Goal: Task Accomplishment & Management: Complete application form

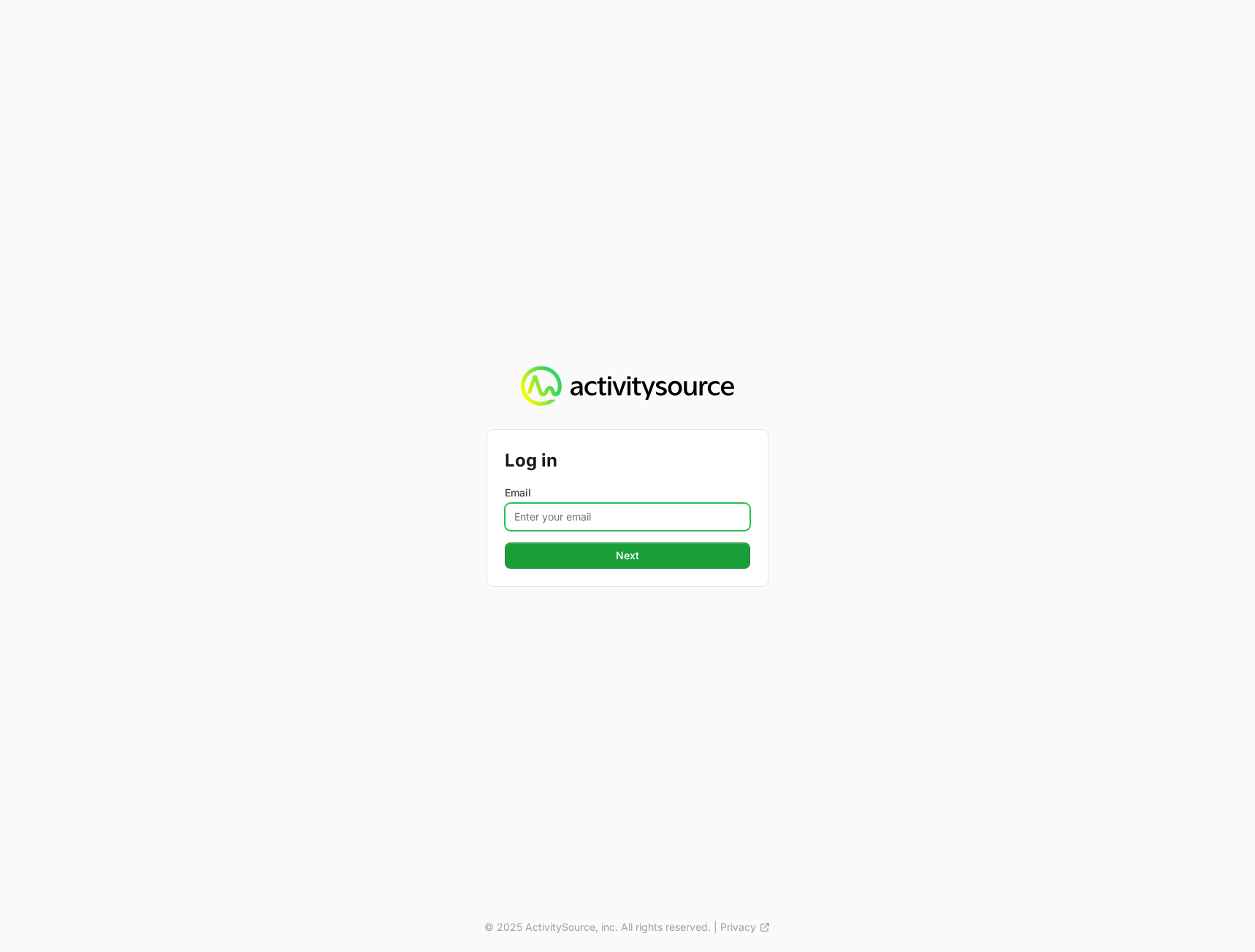
click at [608, 520] on input "Email" at bounding box center [628, 517] width 245 height 28
type input "[PERSON_NAME][EMAIL_ADDRESS][DOMAIN_NAME]"
drag, startPoint x: 982, startPoint y: 541, endPoint x: 768, endPoint y: 560, distance: 214.8
click at [979, 541] on div "Log in Email [PERSON_NAME][EMAIL_ADDRESS][DOMAIN_NAME] Next © 2025 ActivitySour…" at bounding box center [628, 476] width 1255 height 952
click at [694, 566] on button "Next" at bounding box center [628, 556] width 245 height 26
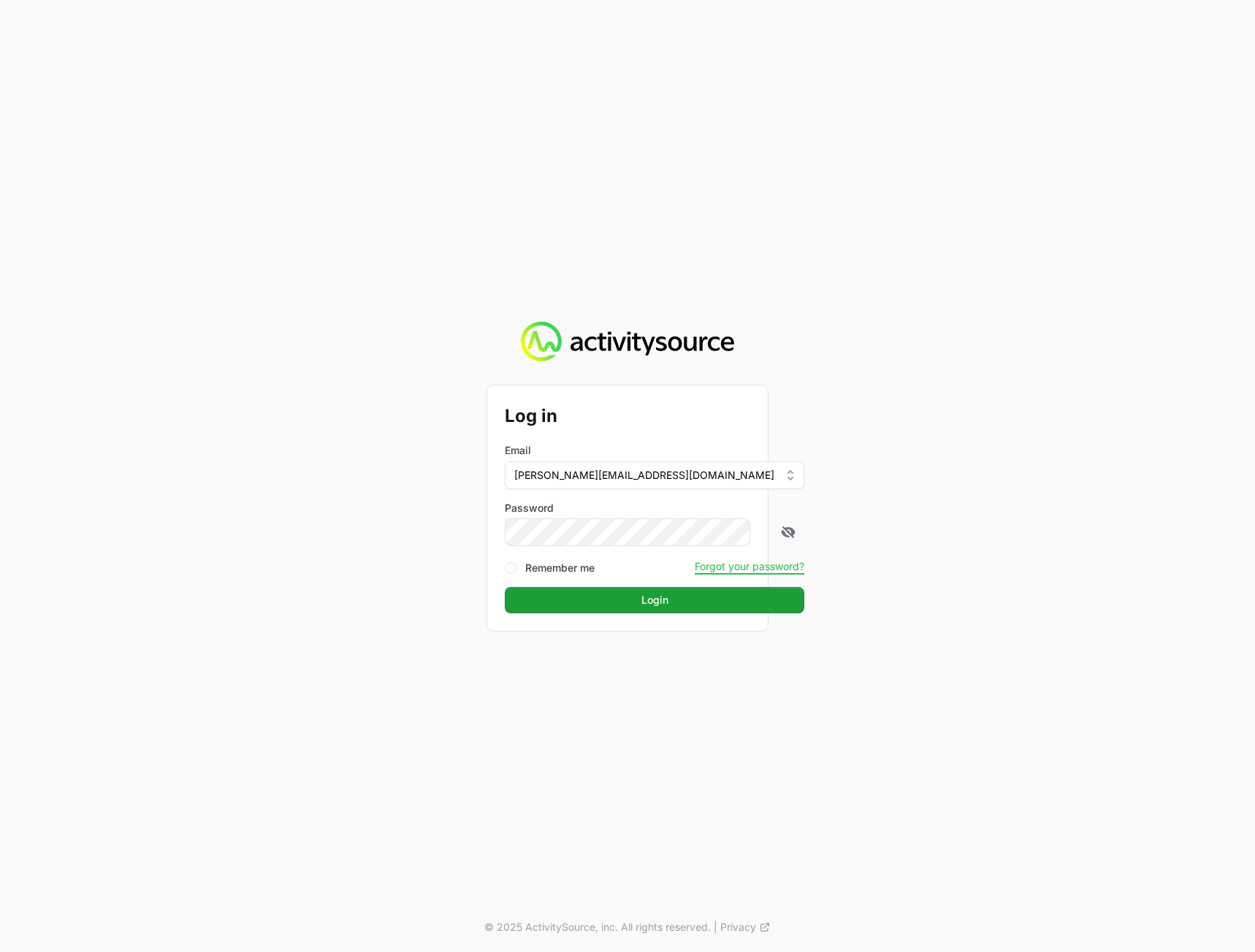
click at [1099, 492] on div "Log in Email [PERSON_NAME][EMAIL_ADDRESS][DOMAIN_NAME] Password Remember me For…" at bounding box center [628, 476] width 1255 height 952
click at [661, 596] on button "Login" at bounding box center [654, 600] width 299 height 26
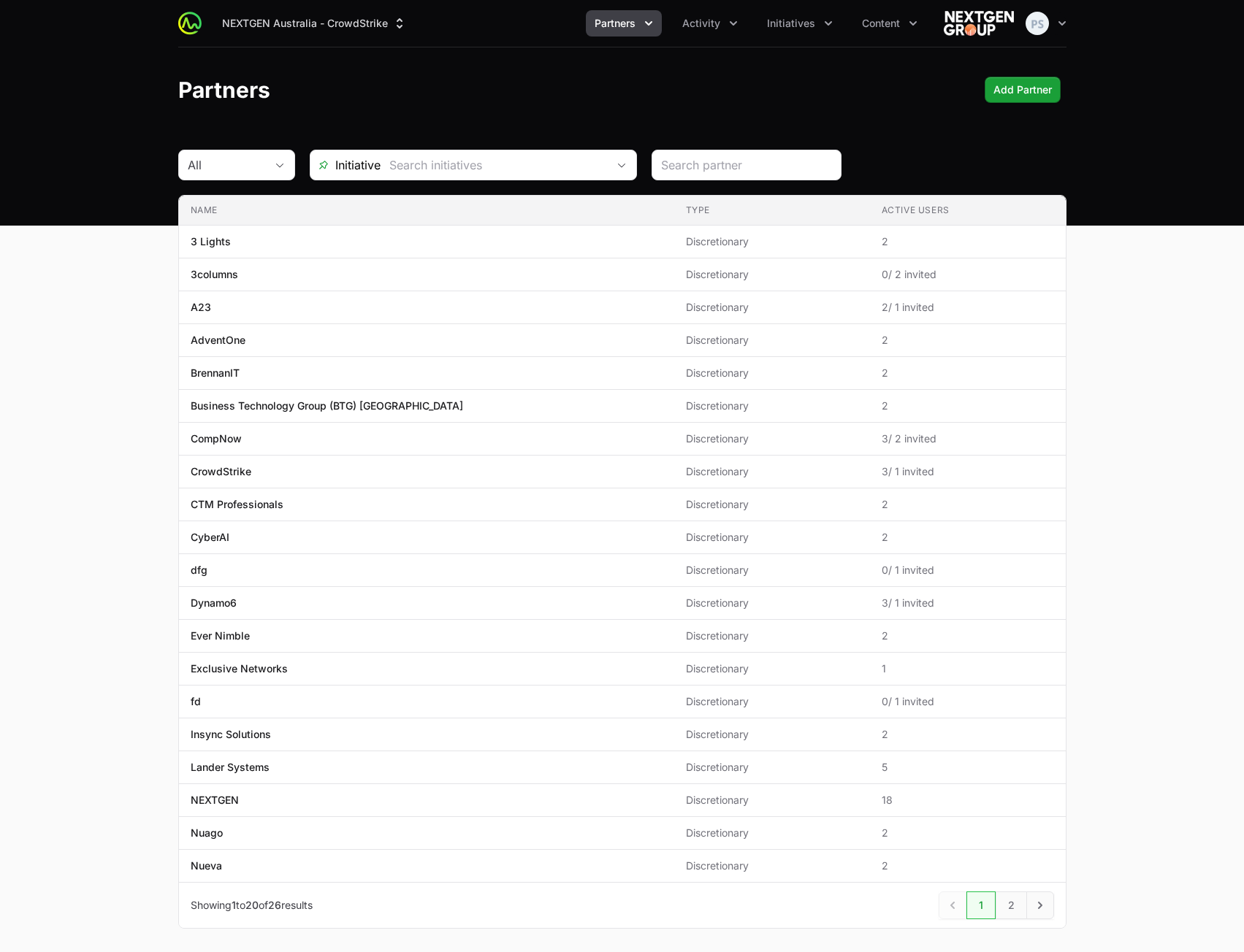
click at [503, 83] on div "Partners Add Partner" at bounding box center [622, 90] width 888 height 26
click at [461, 70] on header "Partners Add Partner" at bounding box center [622, 90] width 1244 height 84
click at [461, 120] on header "Partners Add Partner" at bounding box center [622, 90] width 1244 height 84
click at [538, 88] on div "Partners Add Partner" at bounding box center [622, 90] width 888 height 26
click at [458, 123] on header "Partners Add Partner" at bounding box center [622, 90] width 1244 height 84
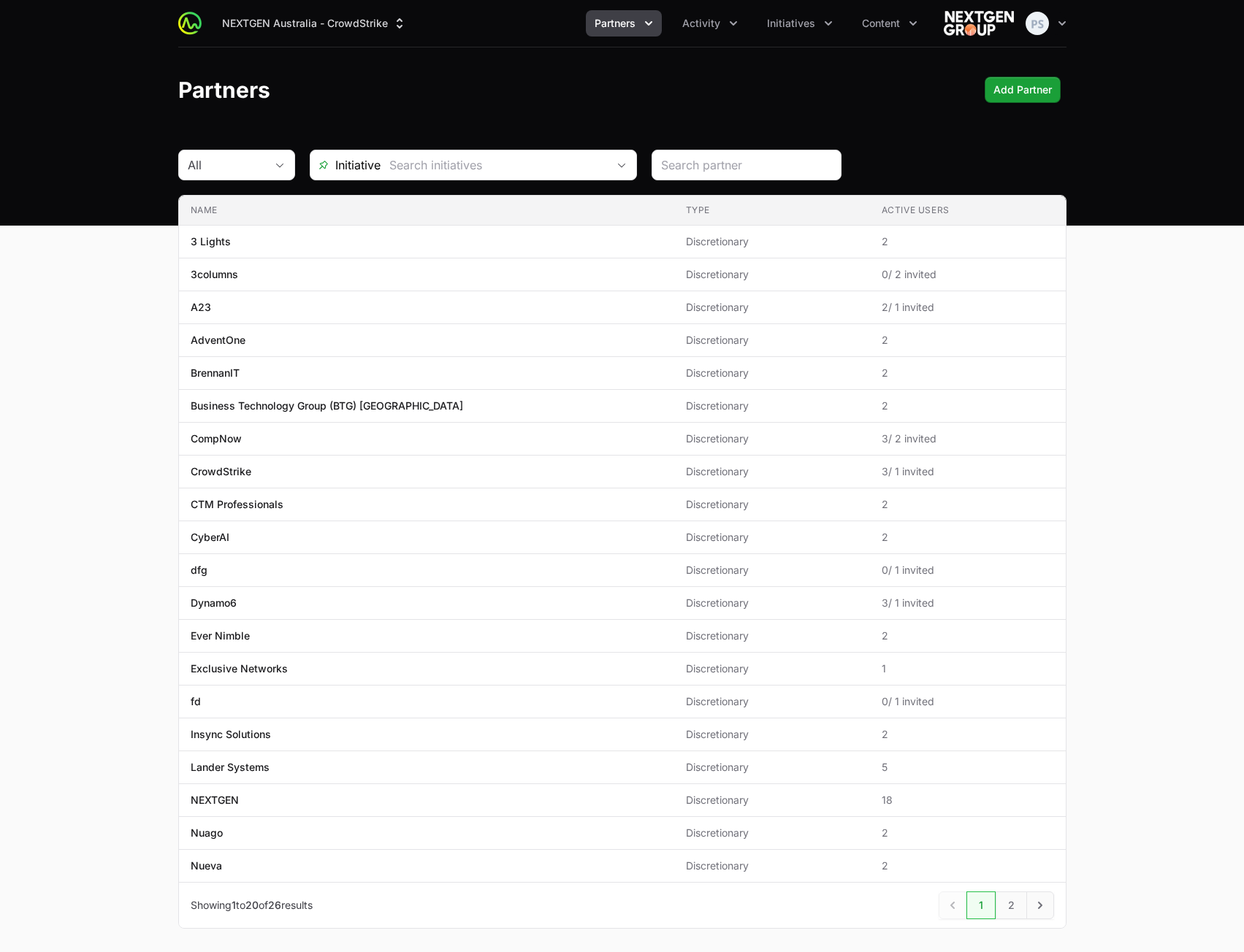
click at [1143, 335] on main "All Initiative Name Type Active Users Name 3 Lights Type Discretionary Active U…" at bounding box center [622, 557] width 1244 height 815
click at [698, 28] on span "Activity" at bounding box center [702, 23] width 38 height 15
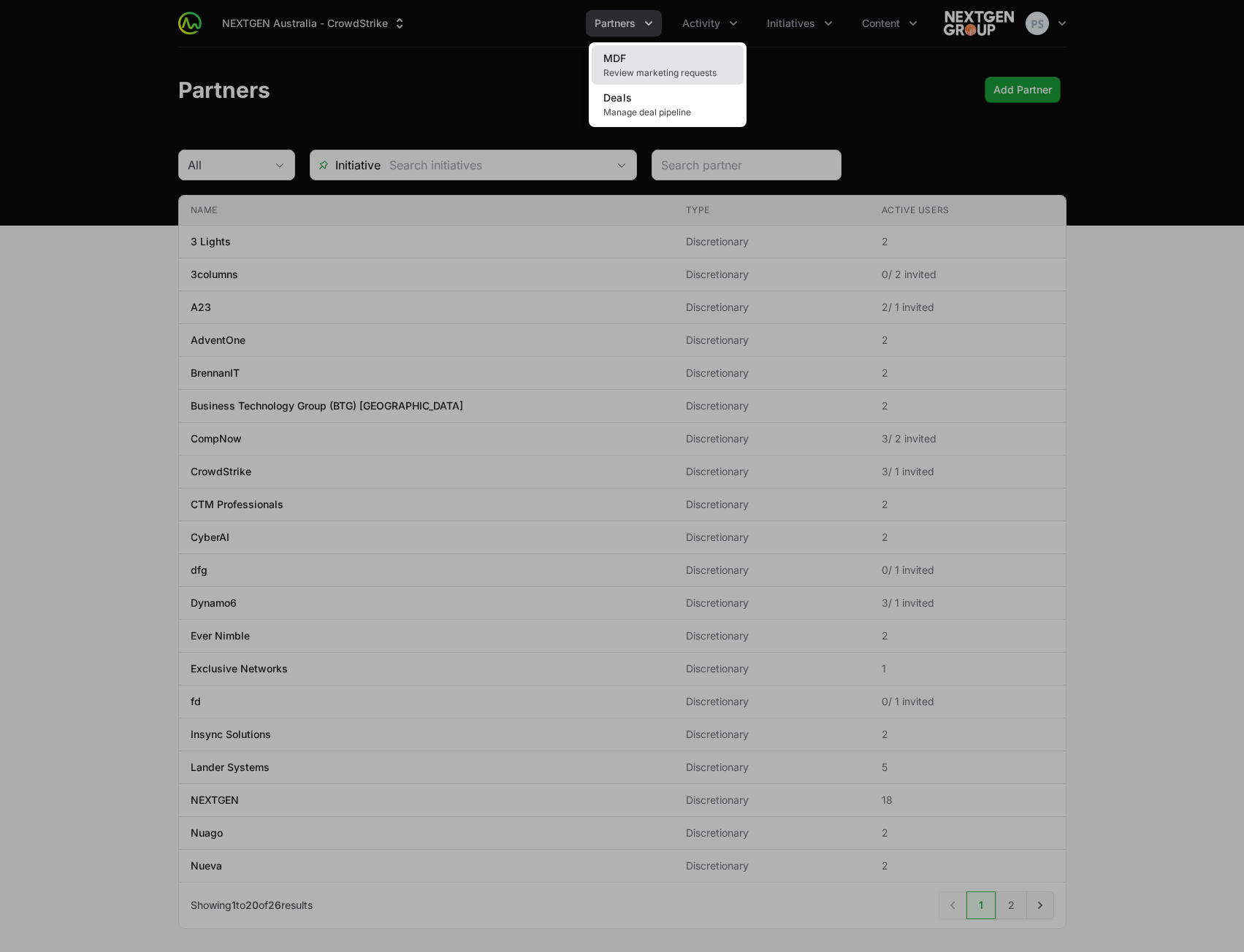
click at [695, 69] on span "Review marketing requests" at bounding box center [668, 72] width 129 height 11
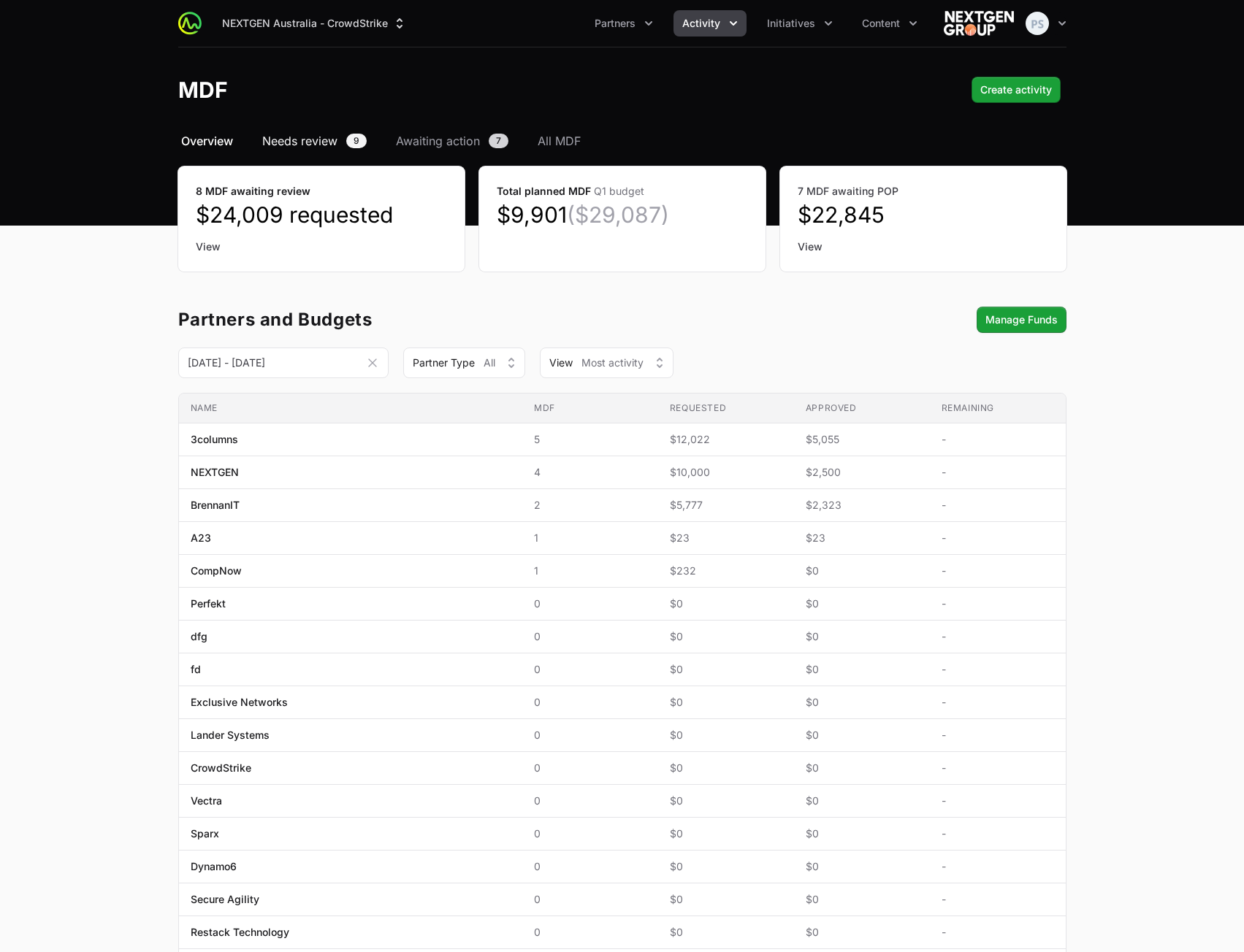
click at [335, 143] on span "Needs review" at bounding box center [299, 141] width 75 height 17
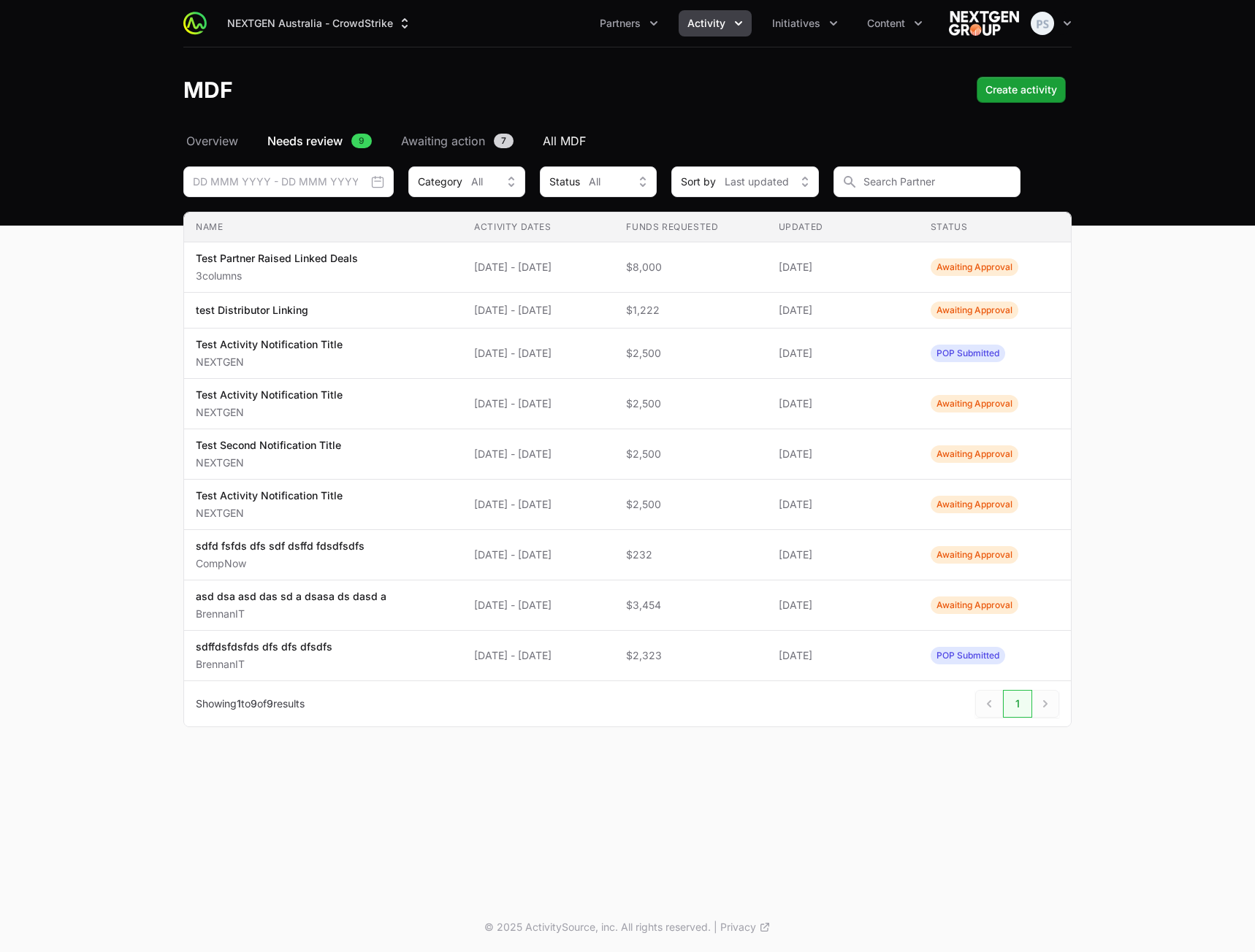
click at [561, 140] on span "All MDF" at bounding box center [565, 141] width 44 height 17
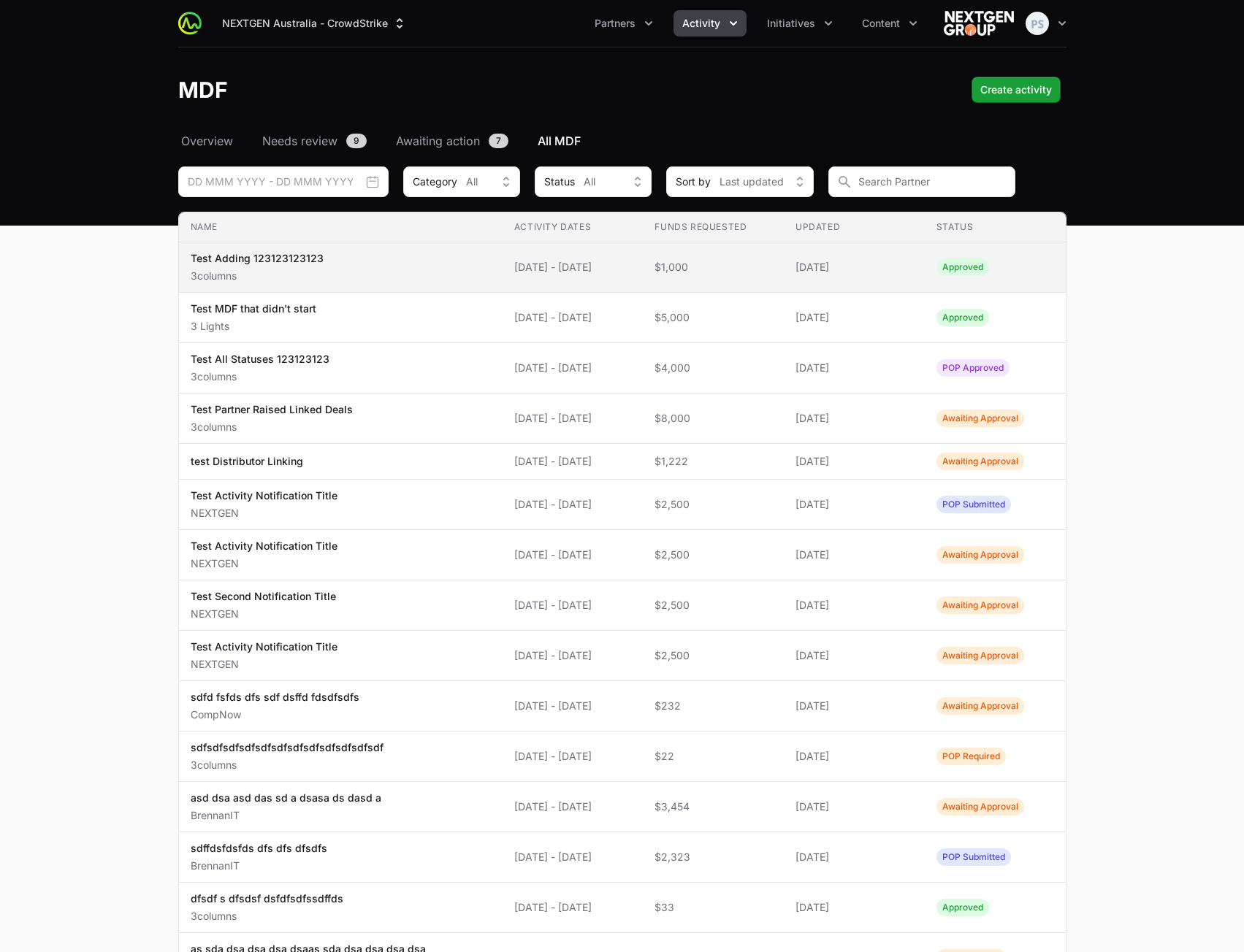
click at [343, 271] on span "Test Adding 123123123123 3columns" at bounding box center [340, 267] width 300 height 32
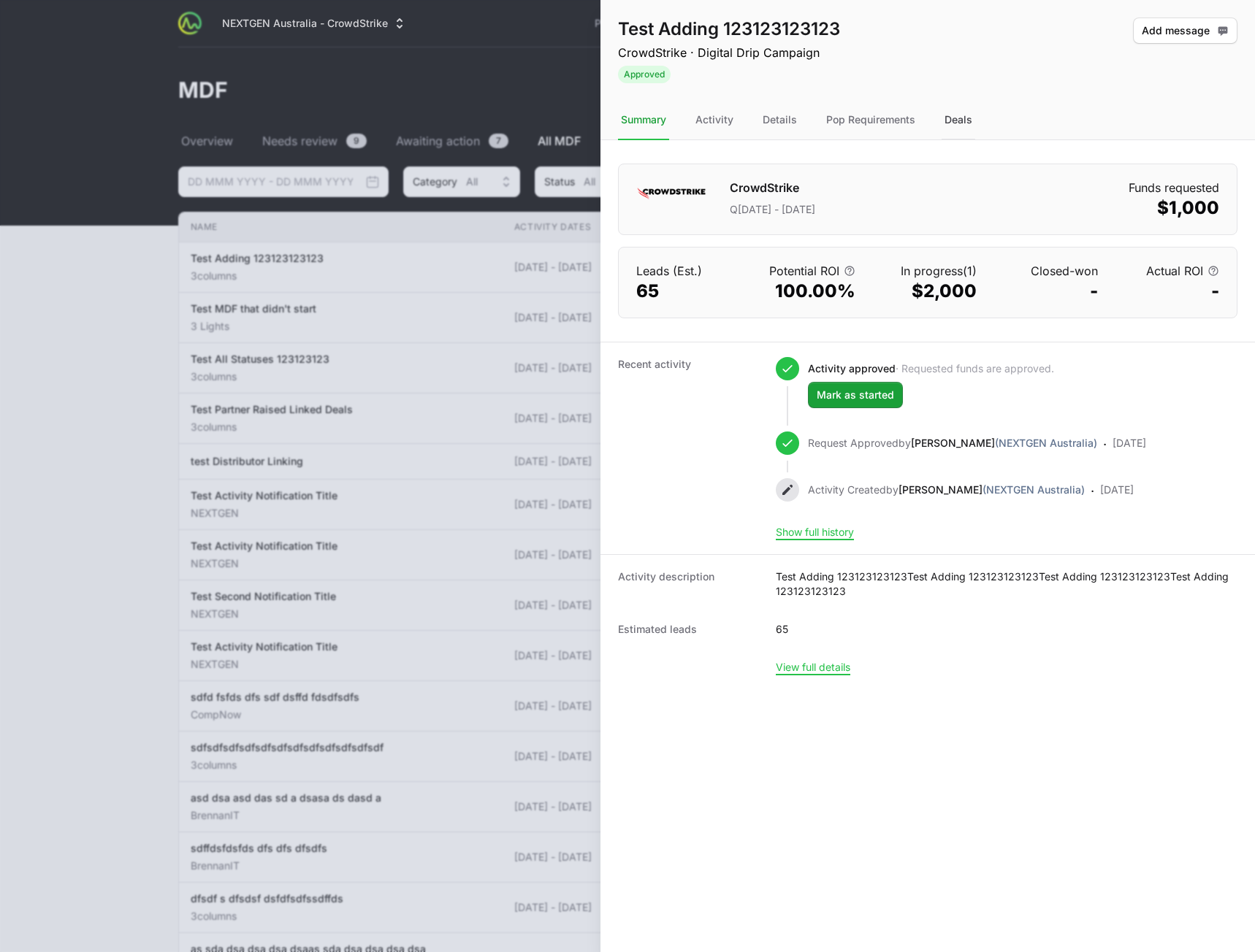
click at [950, 115] on div "Deals" at bounding box center [958, 120] width 34 height 39
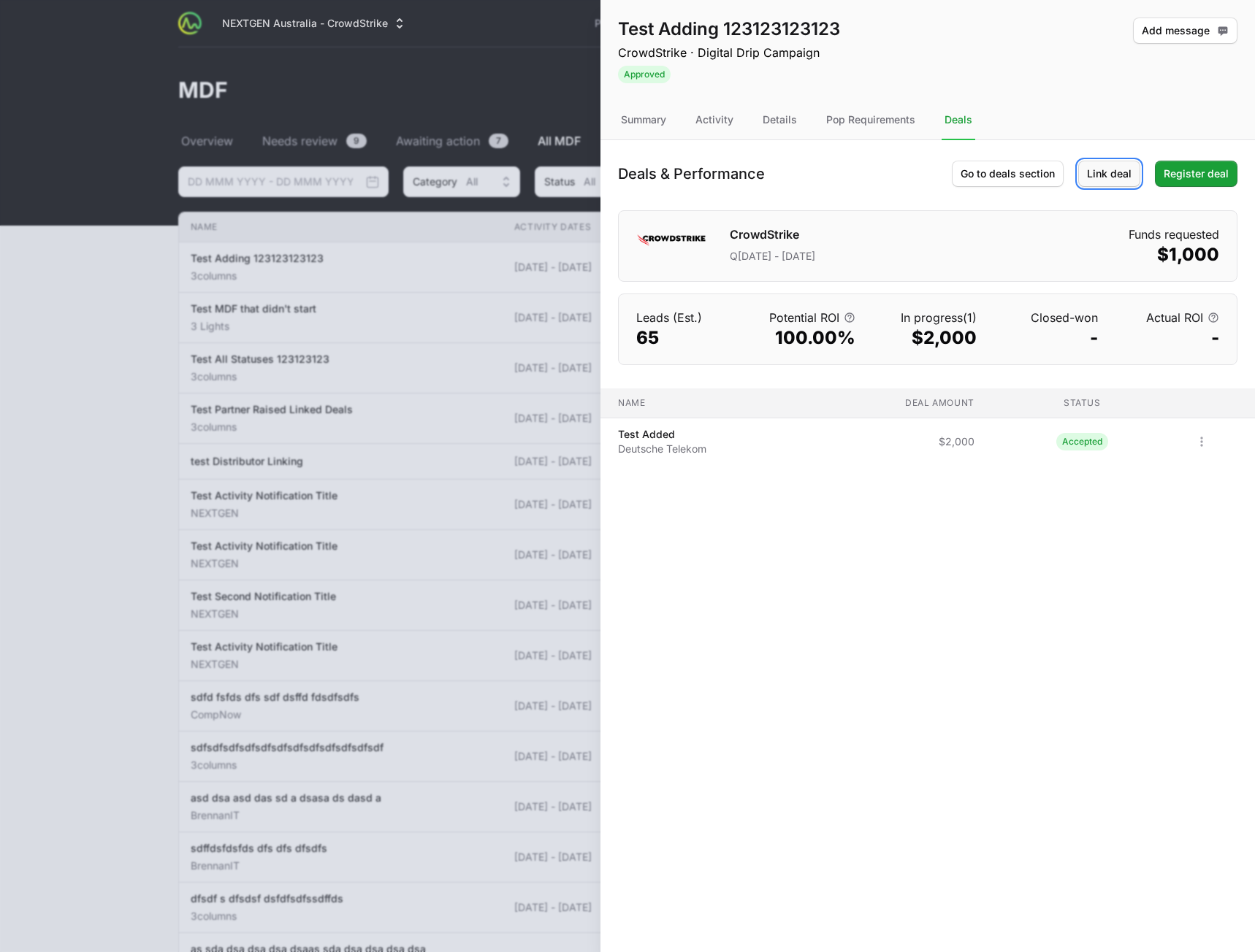
click at [1119, 175] on span "Link deal" at bounding box center [1109, 174] width 44 height 17
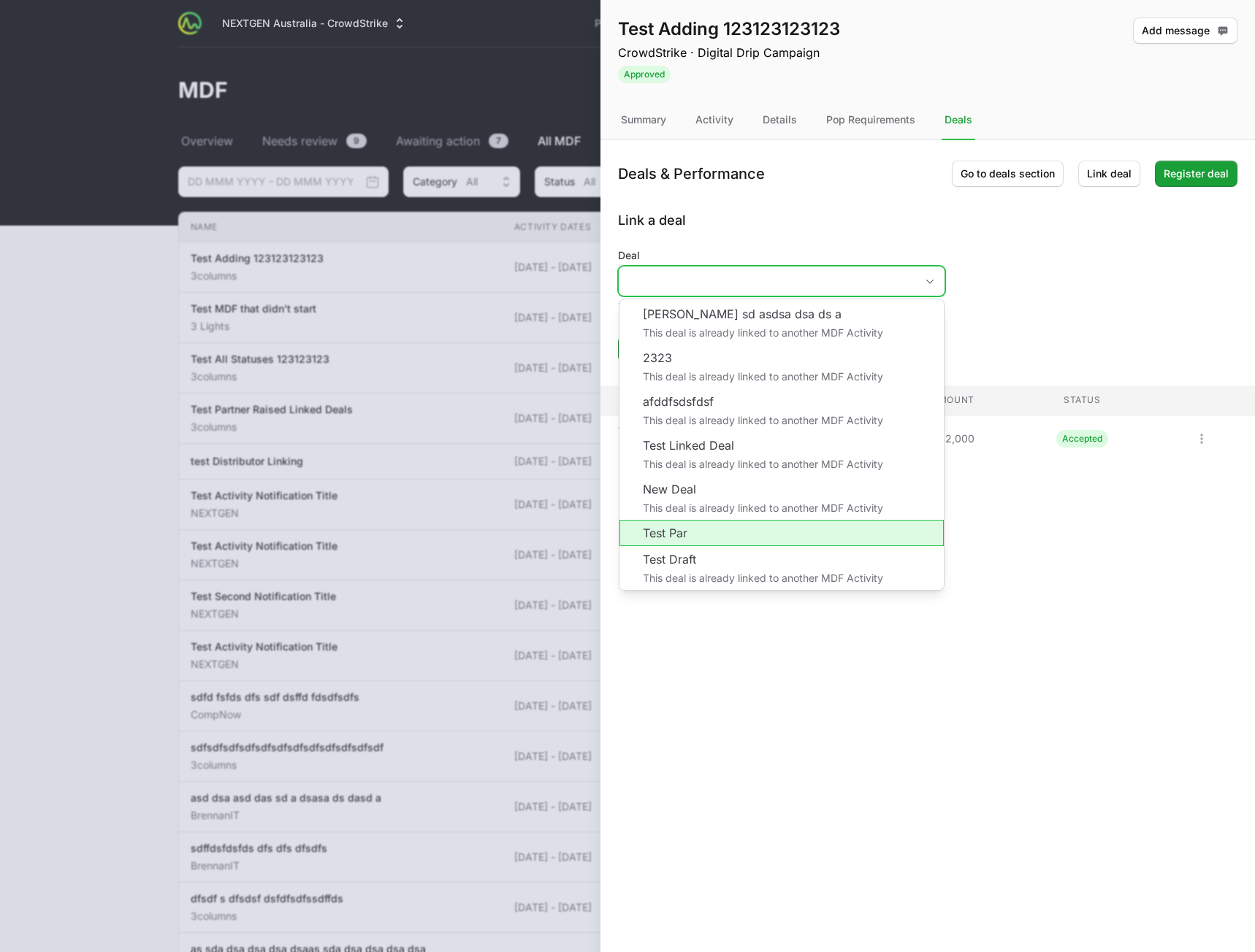
click at [775, 267] on input "Deal" at bounding box center [767, 281] width 297 height 30
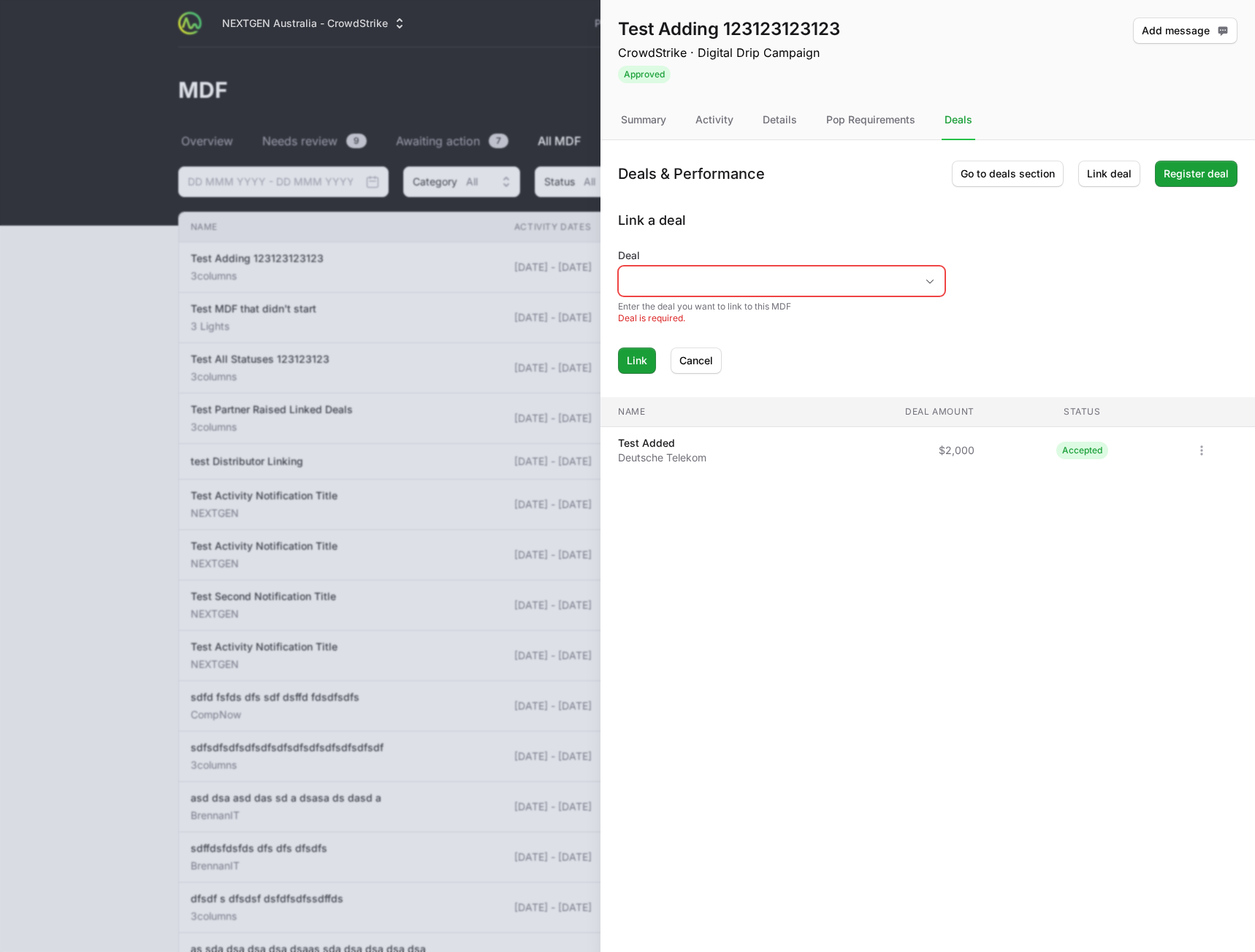
click at [836, 201] on div "Deals & Performance Go to deals section Link deal Register deal Link a deal Dea…" at bounding box center [928, 257] width 654 height 234
click at [714, 354] on button "Cancel" at bounding box center [695, 360] width 51 height 26
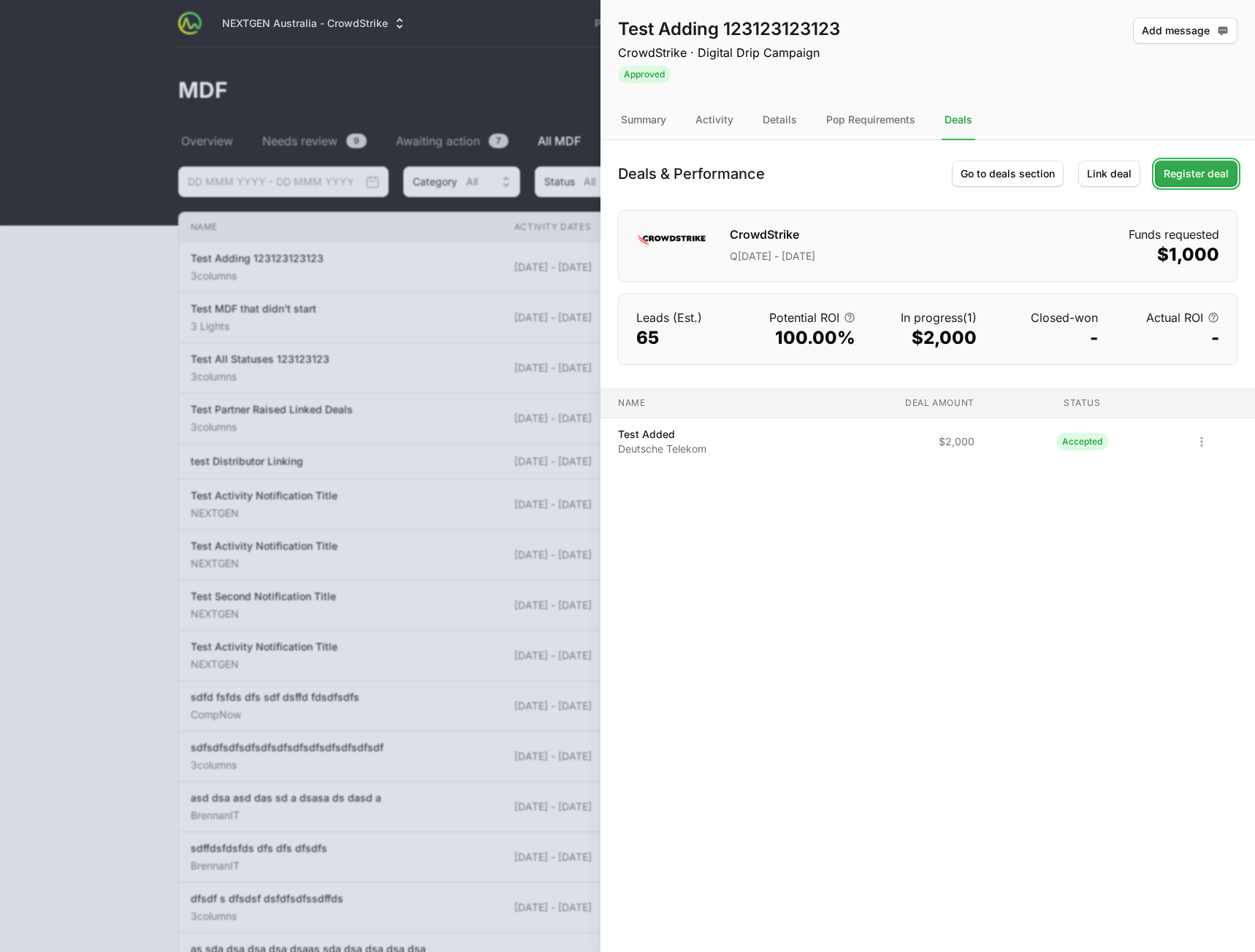
click at [1221, 171] on span "Register deal" at bounding box center [1196, 174] width 65 height 17
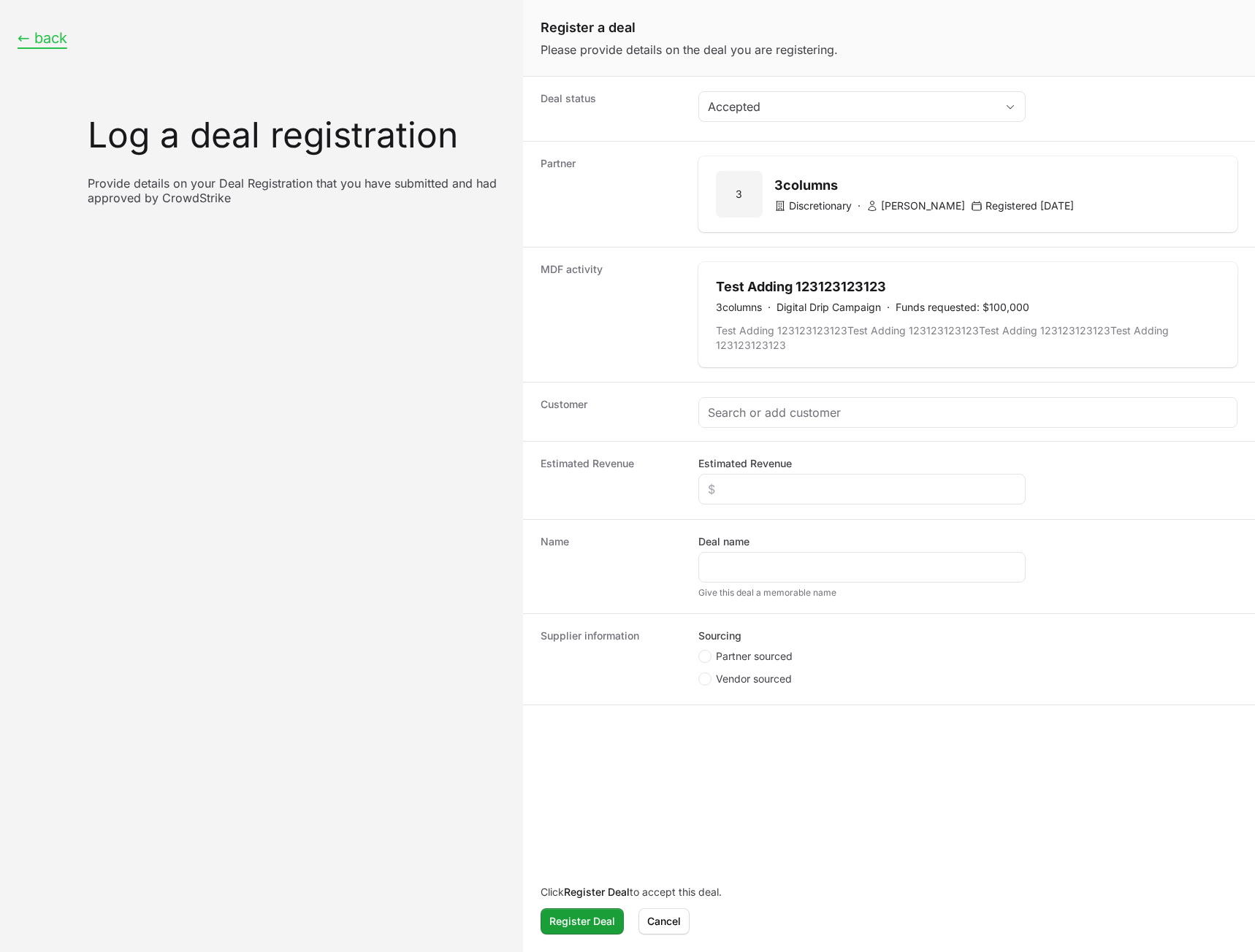
click at [44, 38] on button "← back" at bounding box center [42, 38] width 50 height 18
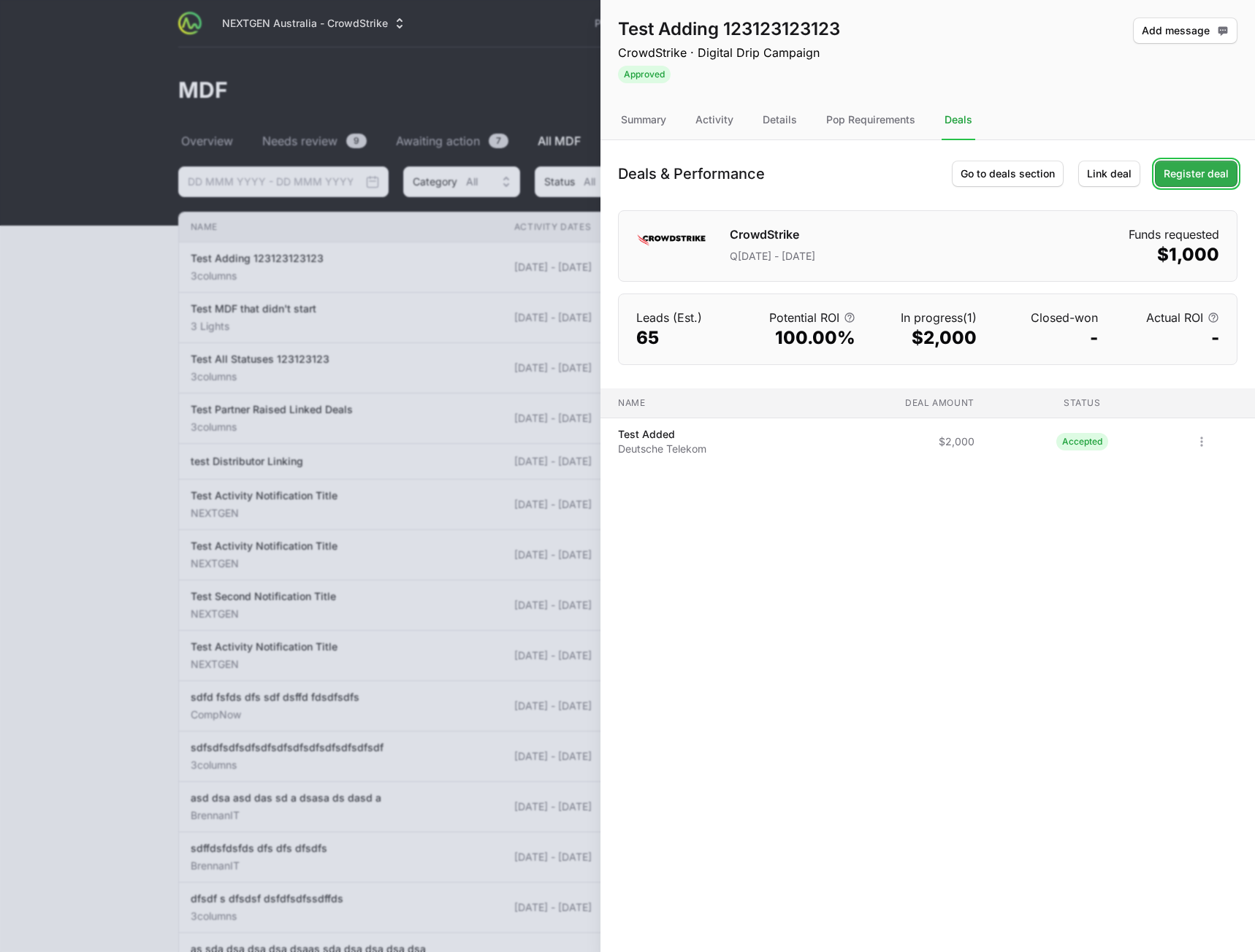
click at [1211, 177] on span "Register deal" at bounding box center [1196, 174] width 65 height 17
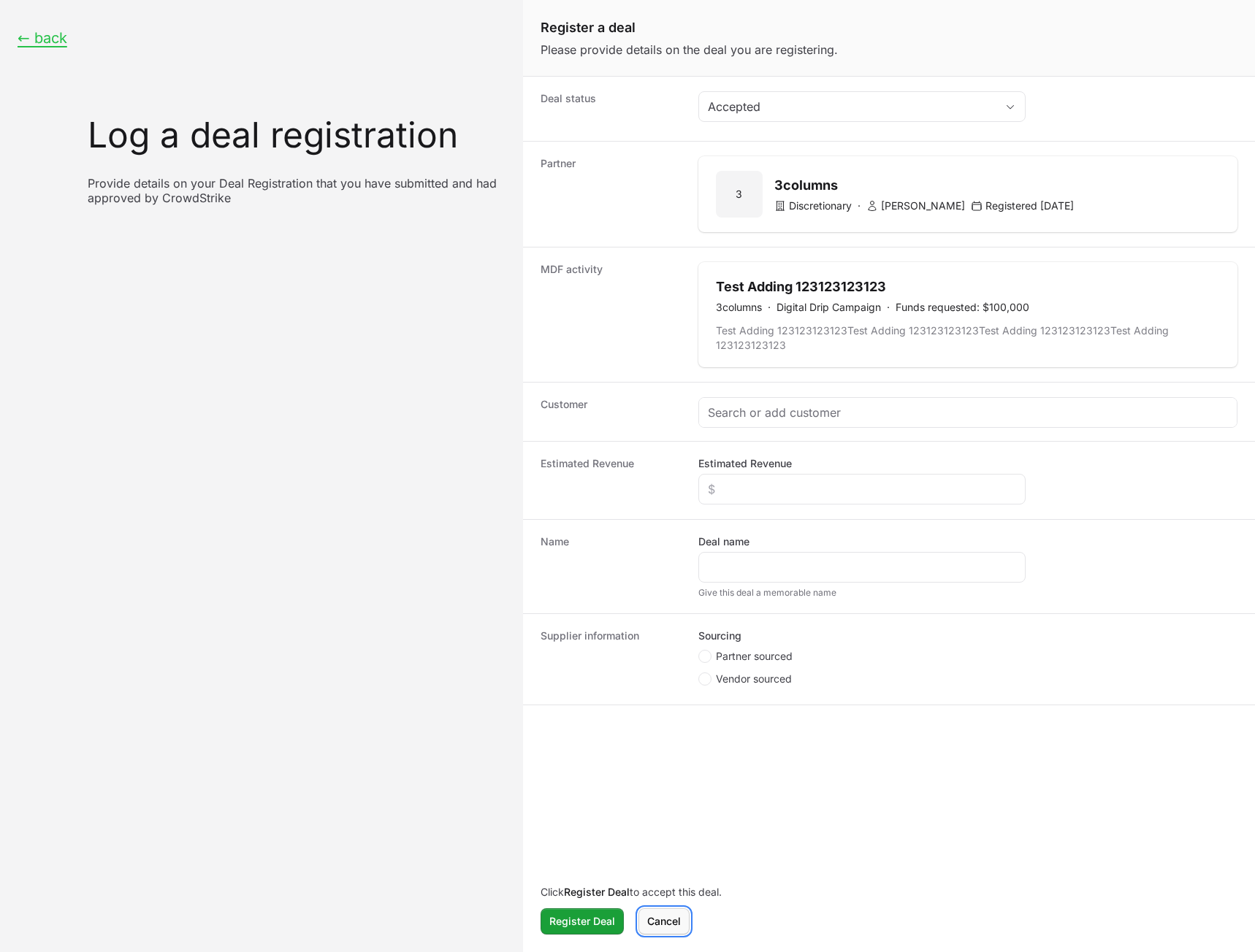
click at [665, 926] on span "Cancel" at bounding box center [664, 922] width 34 height 17
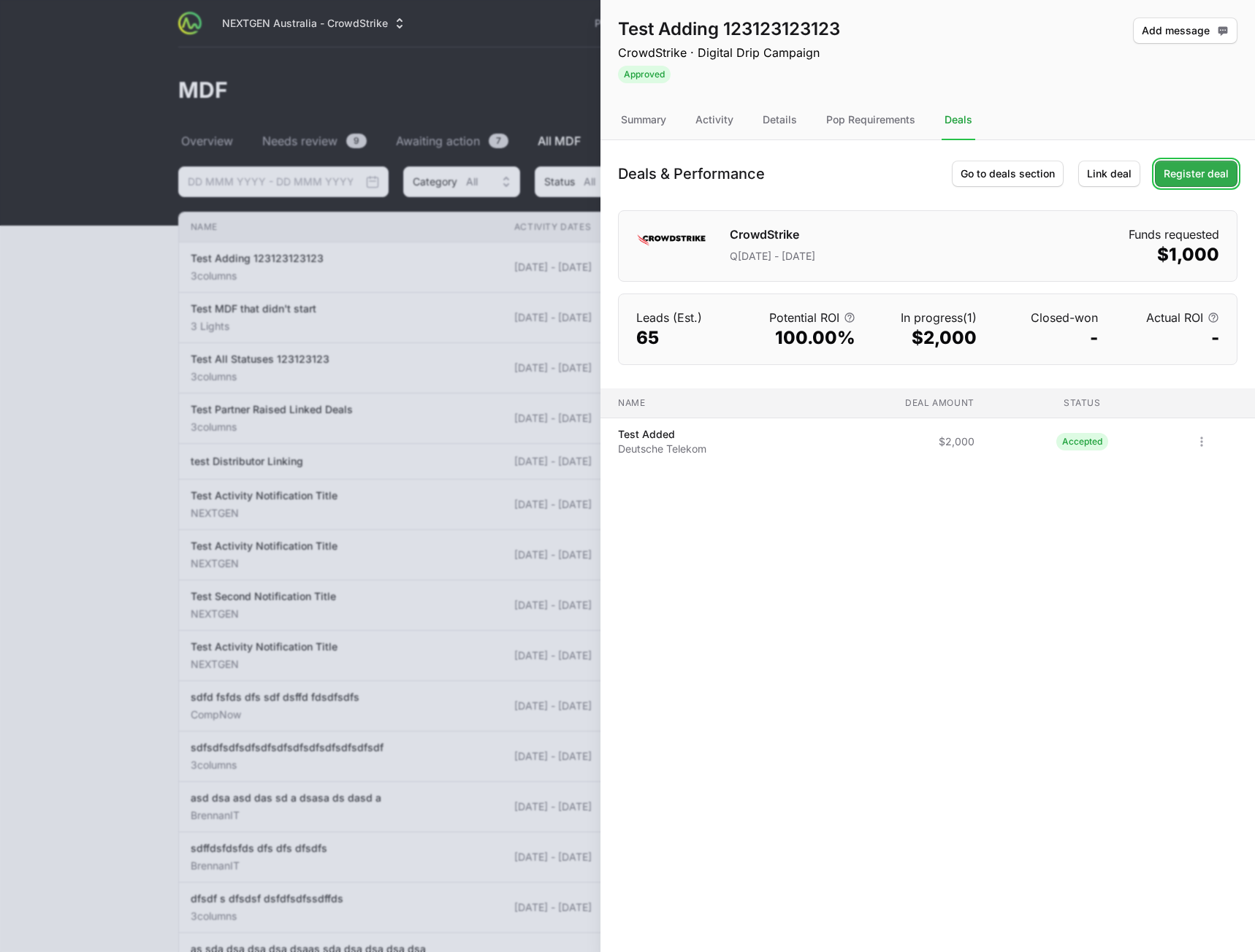
click at [1206, 182] on span "Register deal" at bounding box center [1196, 174] width 65 height 17
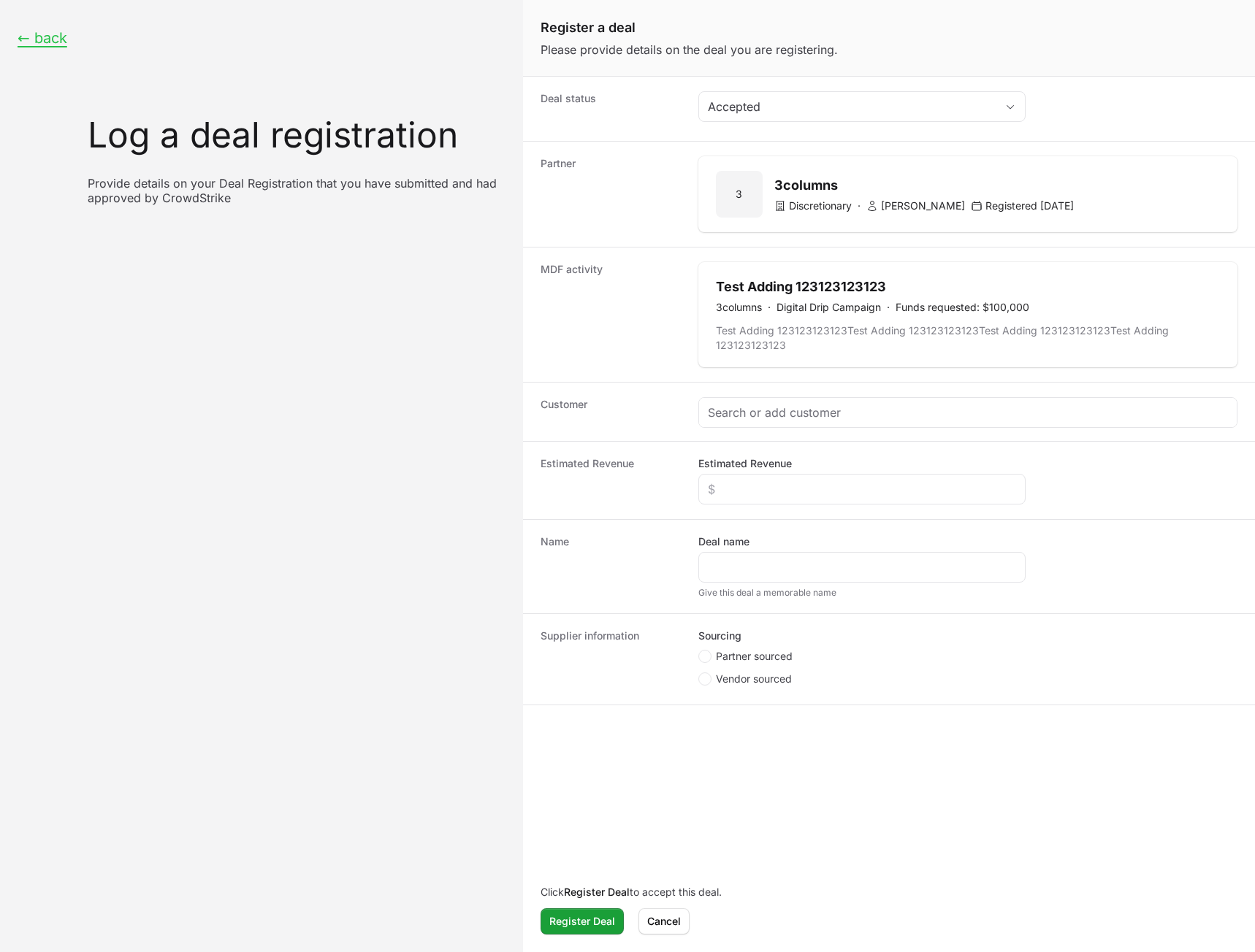
click at [337, 643] on div "← back Log a deal registration Provide details on your Deal Registration that y…" at bounding box center [261, 476] width 523 height 952
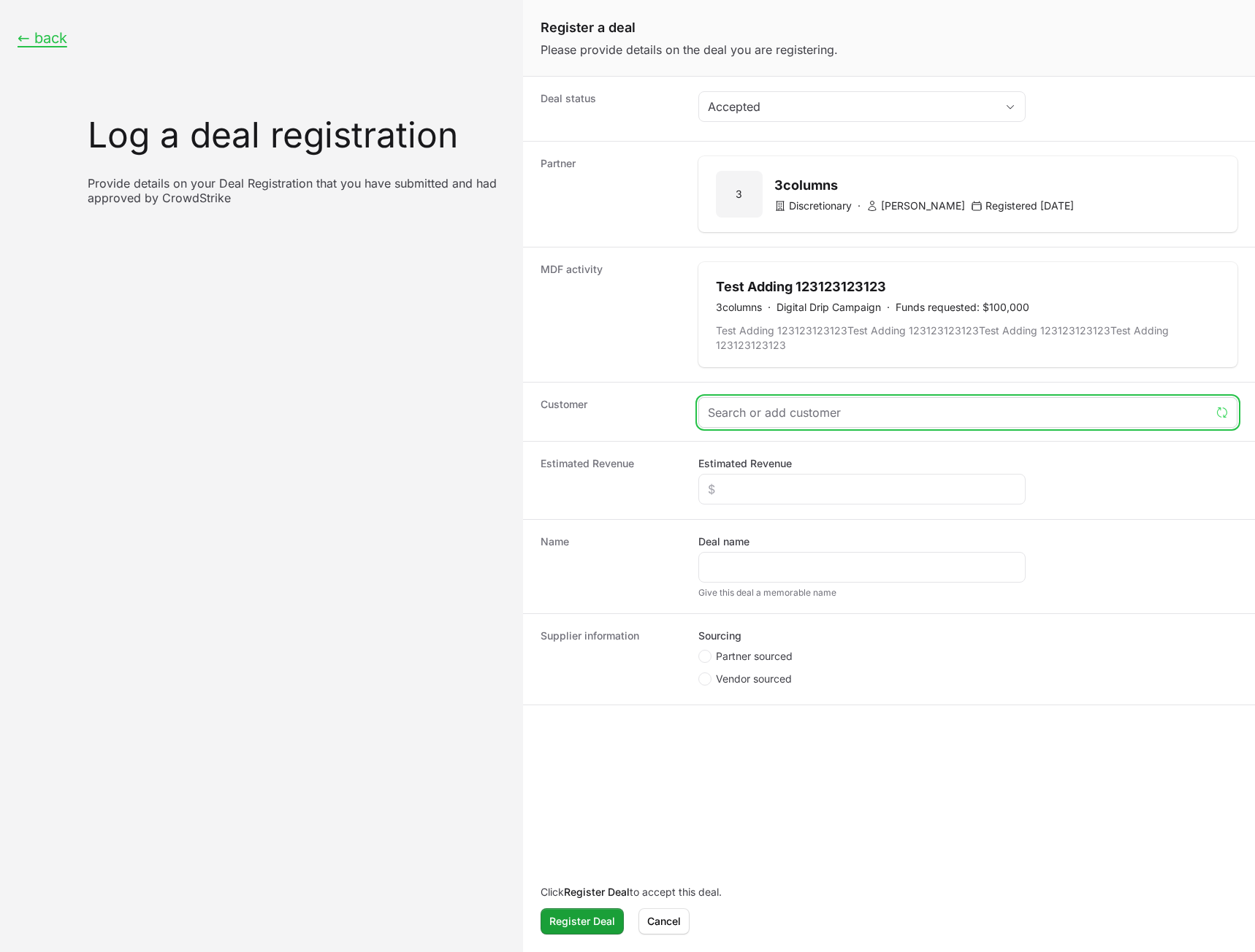
click at [771, 416] on input "Create activity form" at bounding box center [958, 412] width 502 height 17
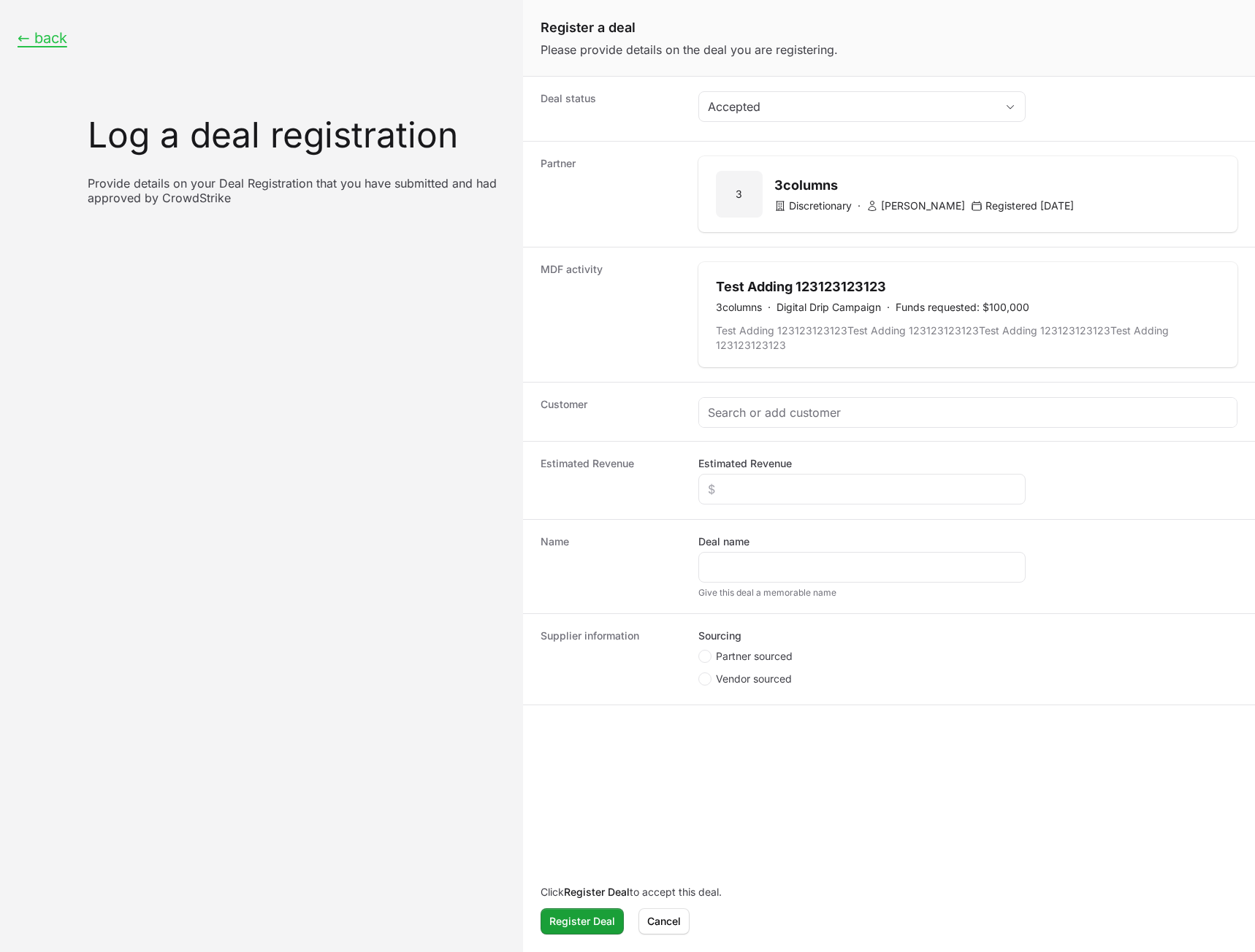
click at [809, 179] on h2 "3columns" at bounding box center [924, 184] width 299 height 20
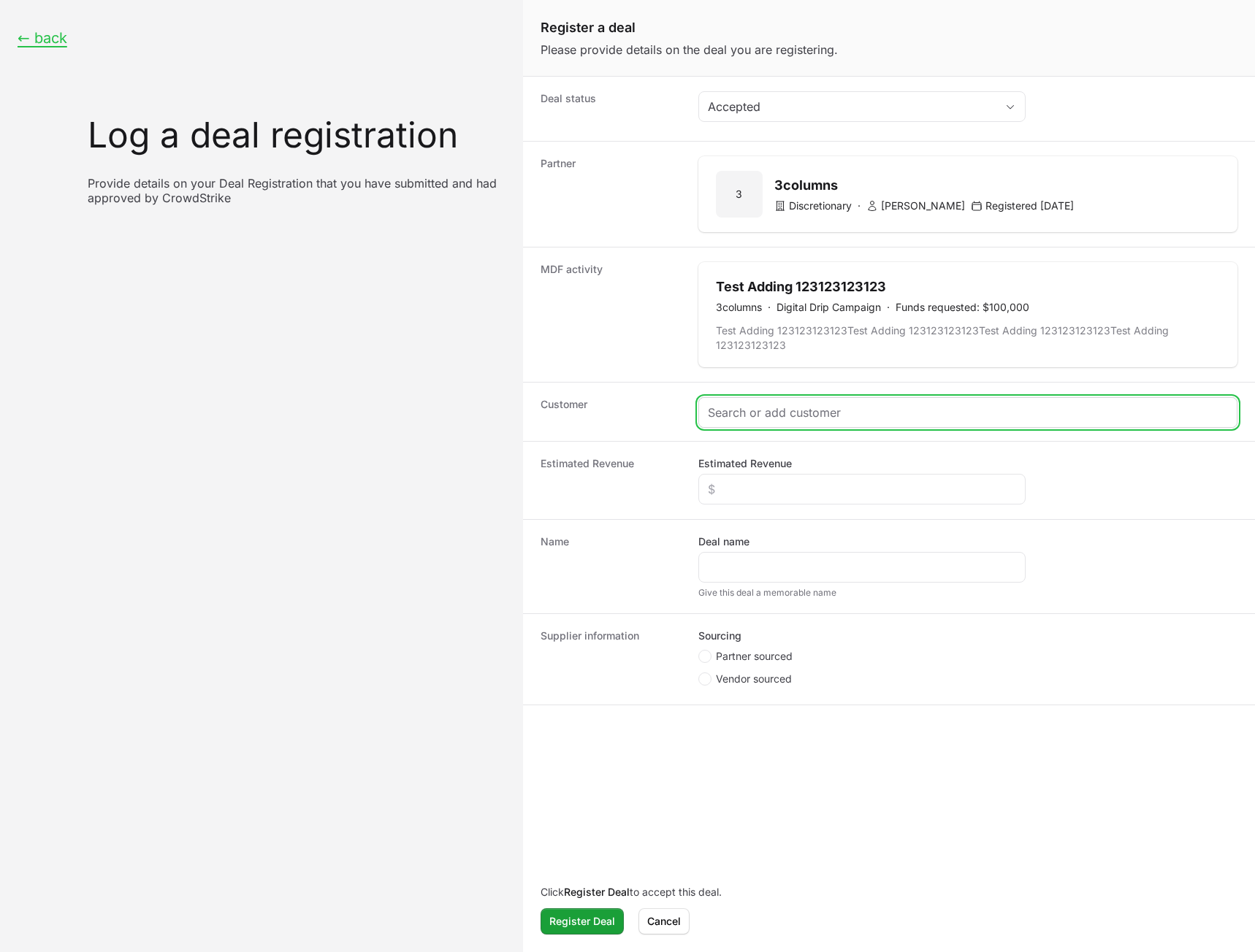
click at [770, 419] on input "Create activity form" at bounding box center [968, 412] width 520 height 17
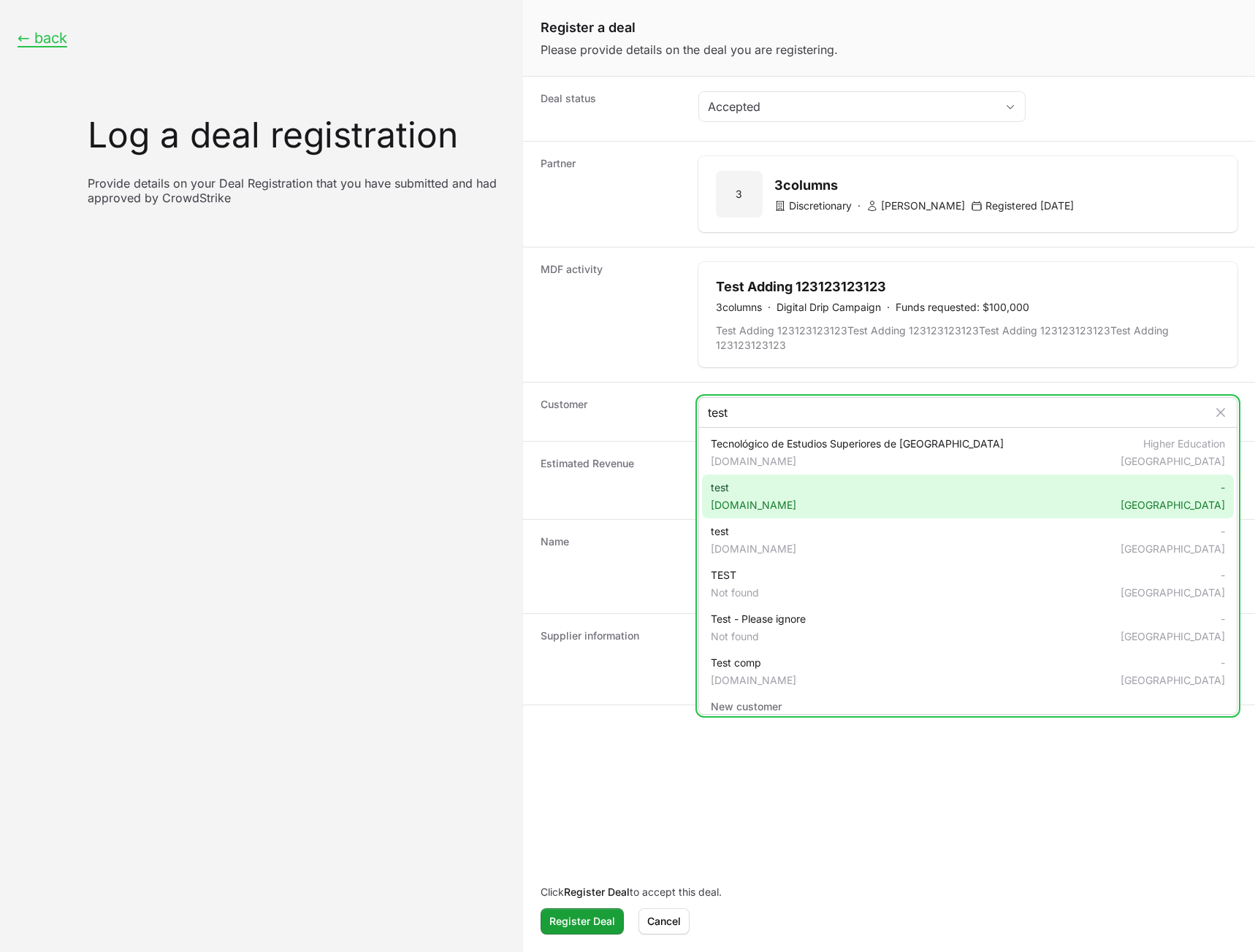
type input "test"
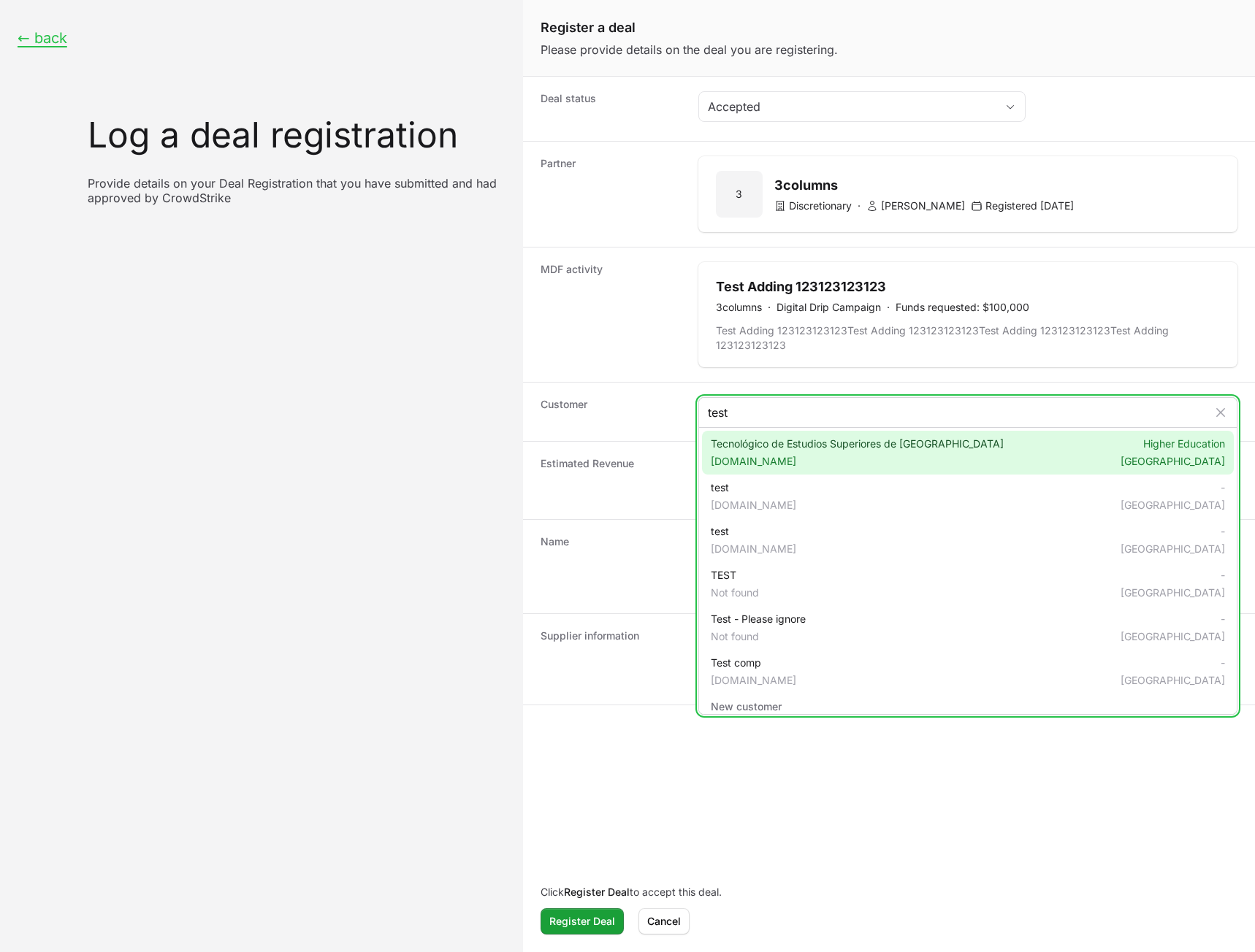
click at [781, 466] on span "[DOMAIN_NAME]" at bounding box center [857, 461] width 293 height 15
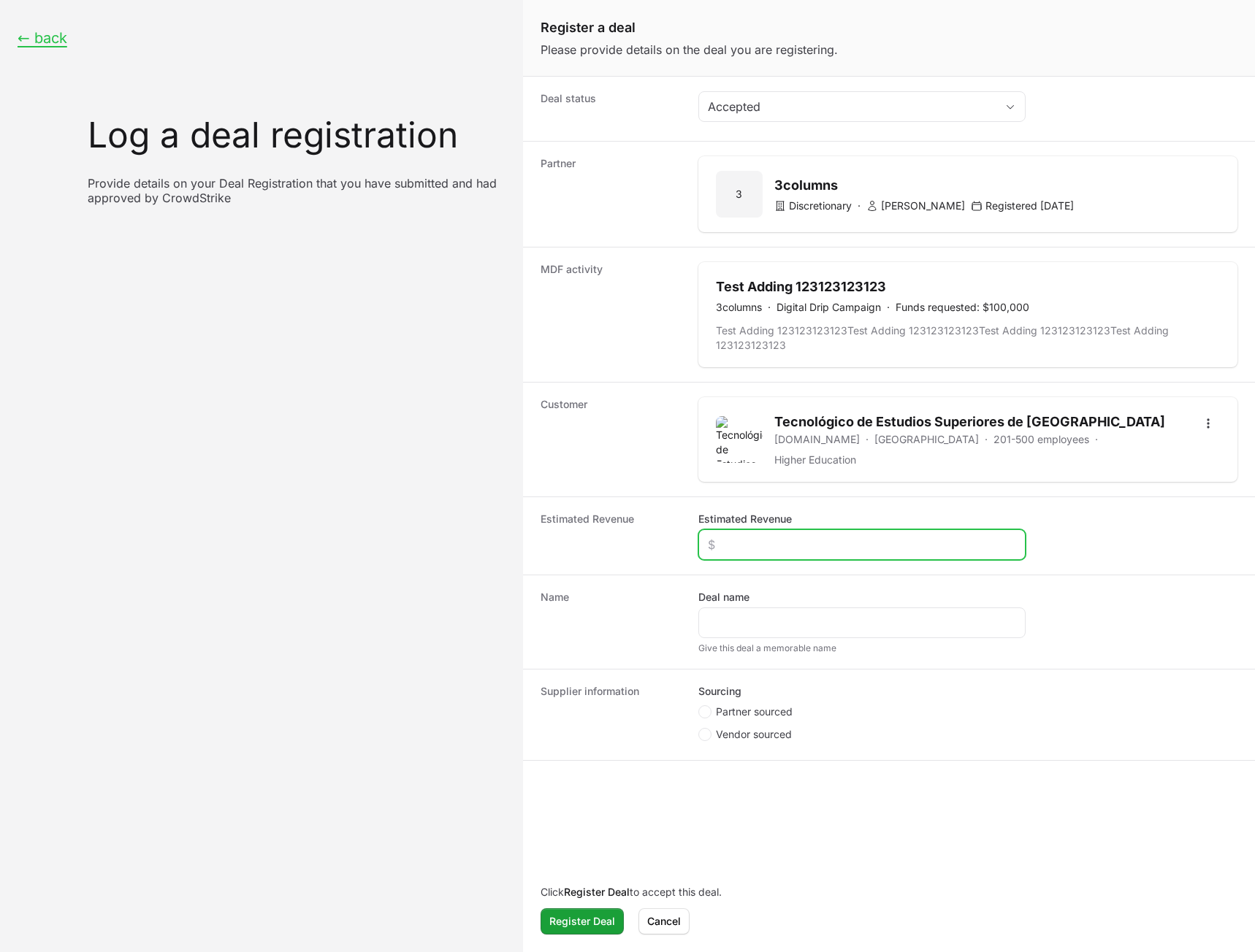
click at [757, 540] on input "Estimated Revenue" at bounding box center [862, 545] width 308 height 17
type input "$1,000"
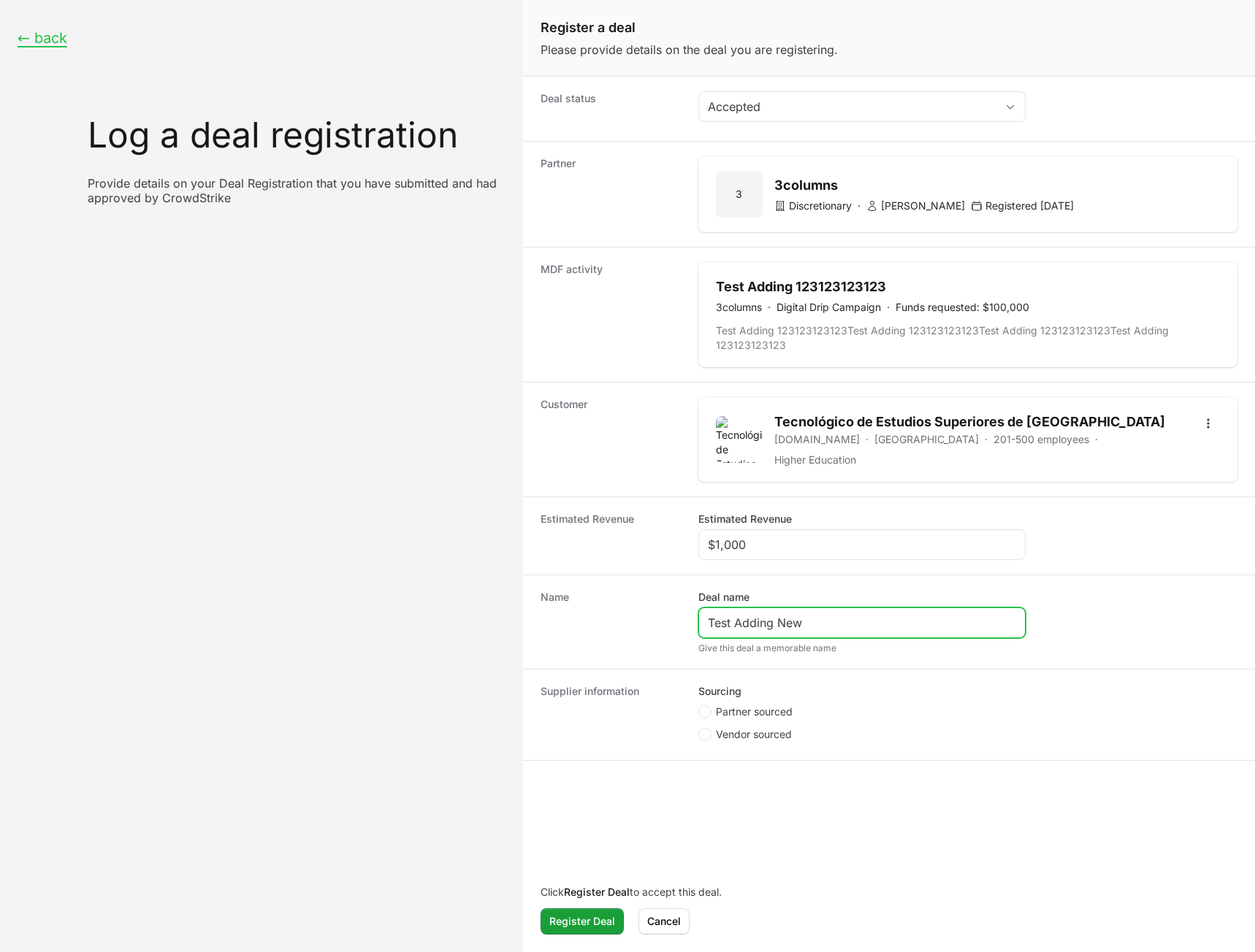
type input "Test Adding New"
click at [791, 707] on span "Partner sourced" at bounding box center [754, 712] width 77 height 15
click at [700, 707] on input "Partner sourced" at bounding box center [699, 707] width 2 height 2
radio input "true"
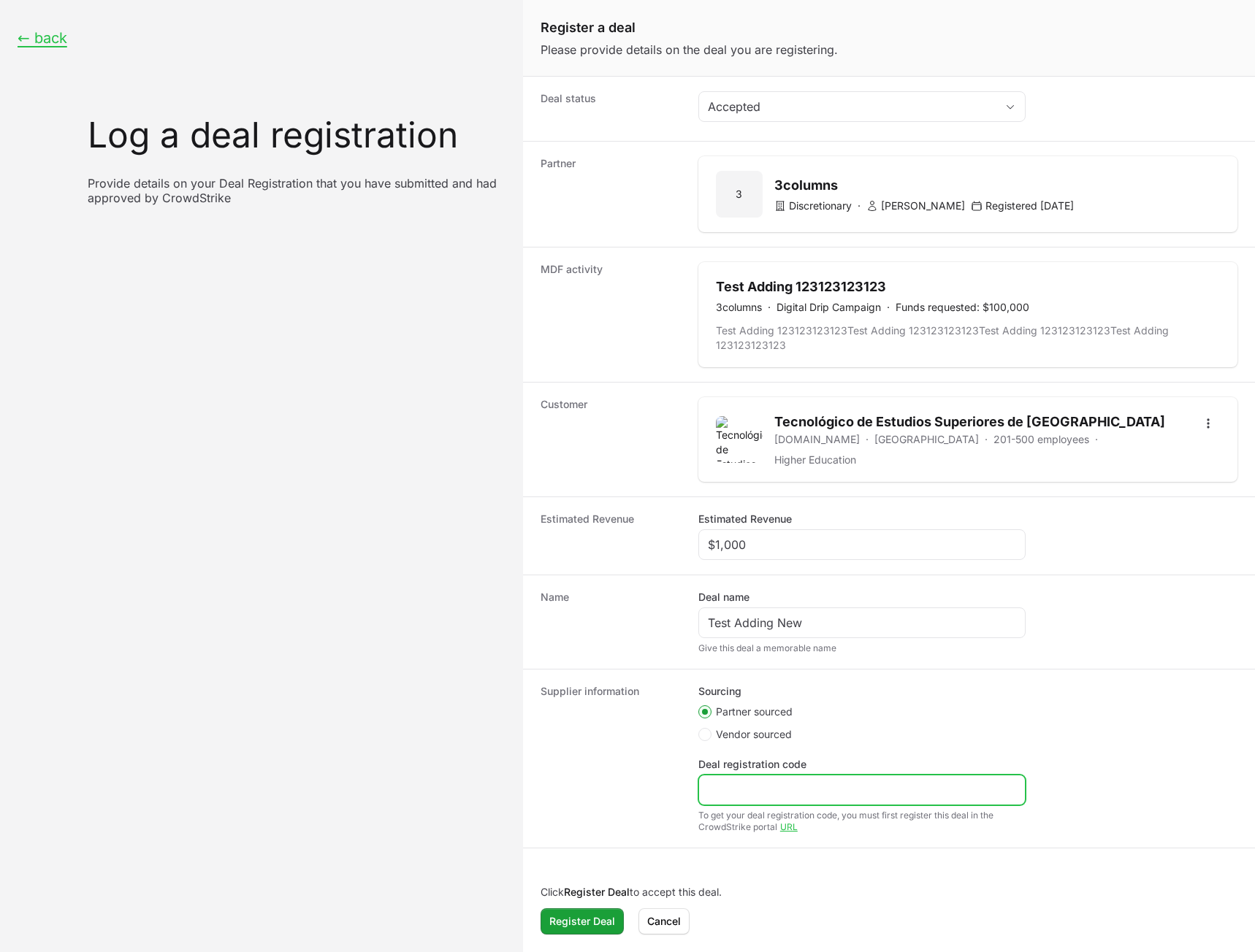
click at [747, 781] on input "Deal registration code" at bounding box center [862, 790] width 308 height 17
type input "asd"
click at [587, 921] on span "Register Deal" at bounding box center [582, 922] width 66 height 17
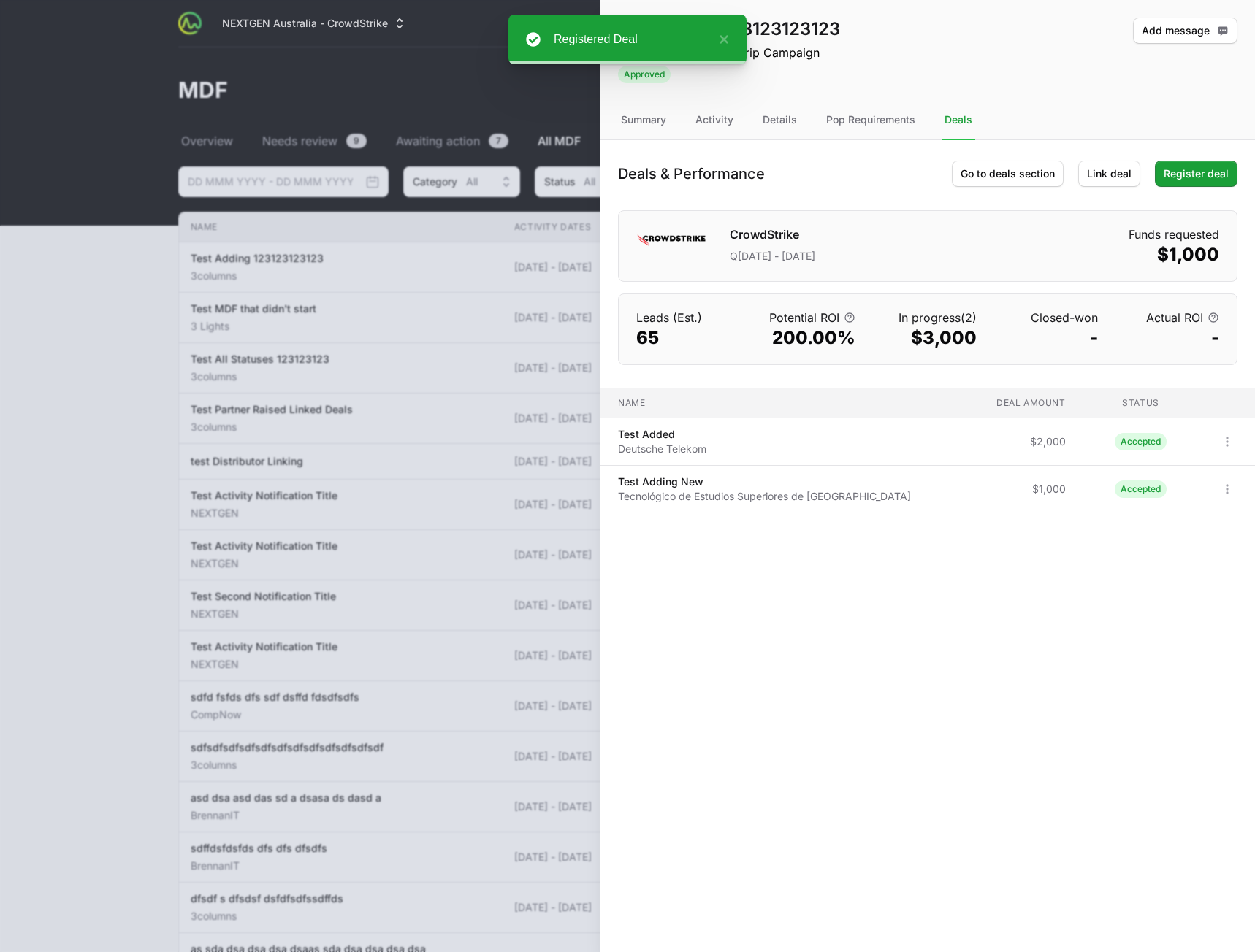
click at [927, 664] on div "Test Adding 123123123123 CrowdStrike · Digital Drip Campaign Approved Add messa…" at bounding box center [928, 476] width 654 height 952
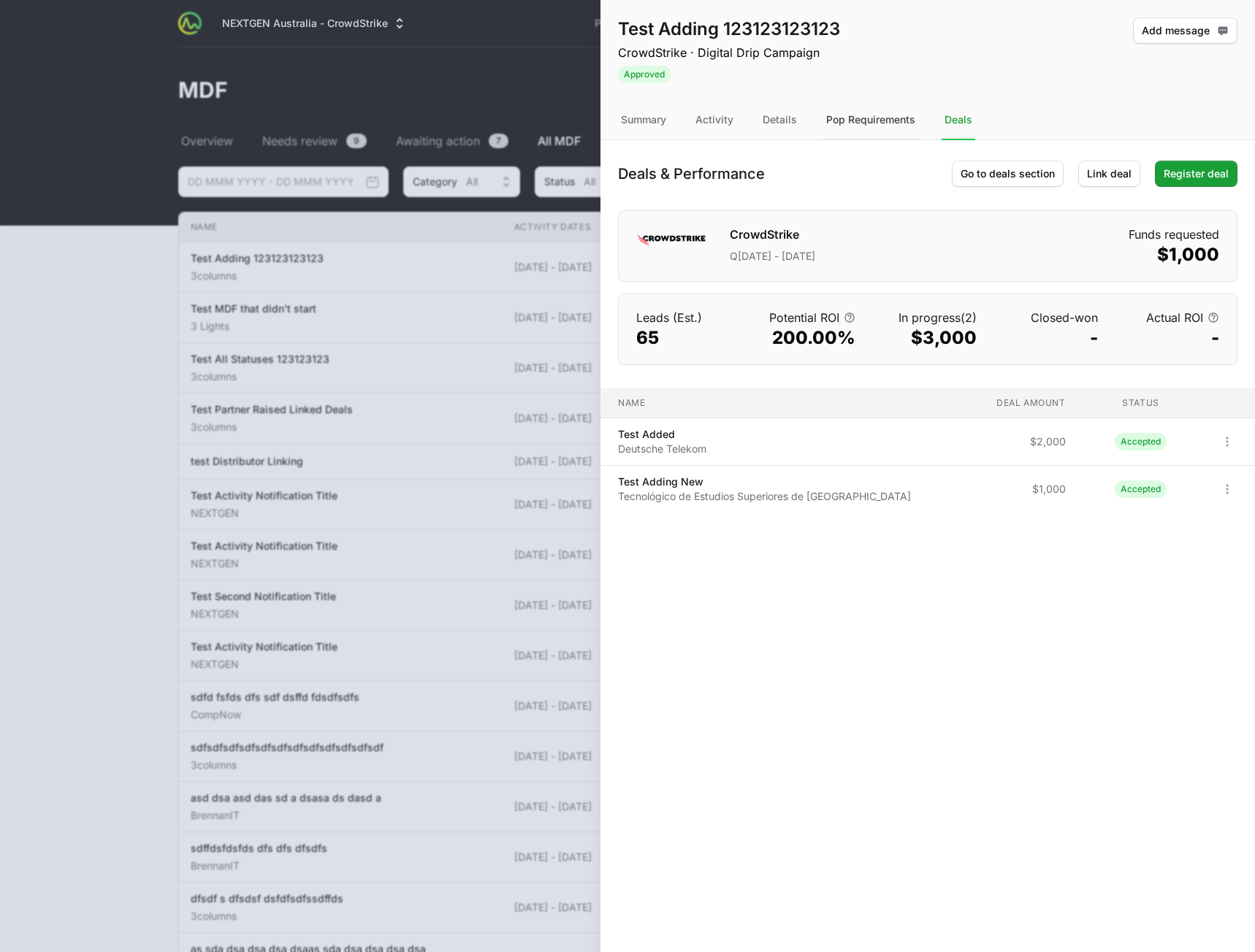
click at [845, 126] on div "Pop Requirements" at bounding box center [870, 120] width 95 height 39
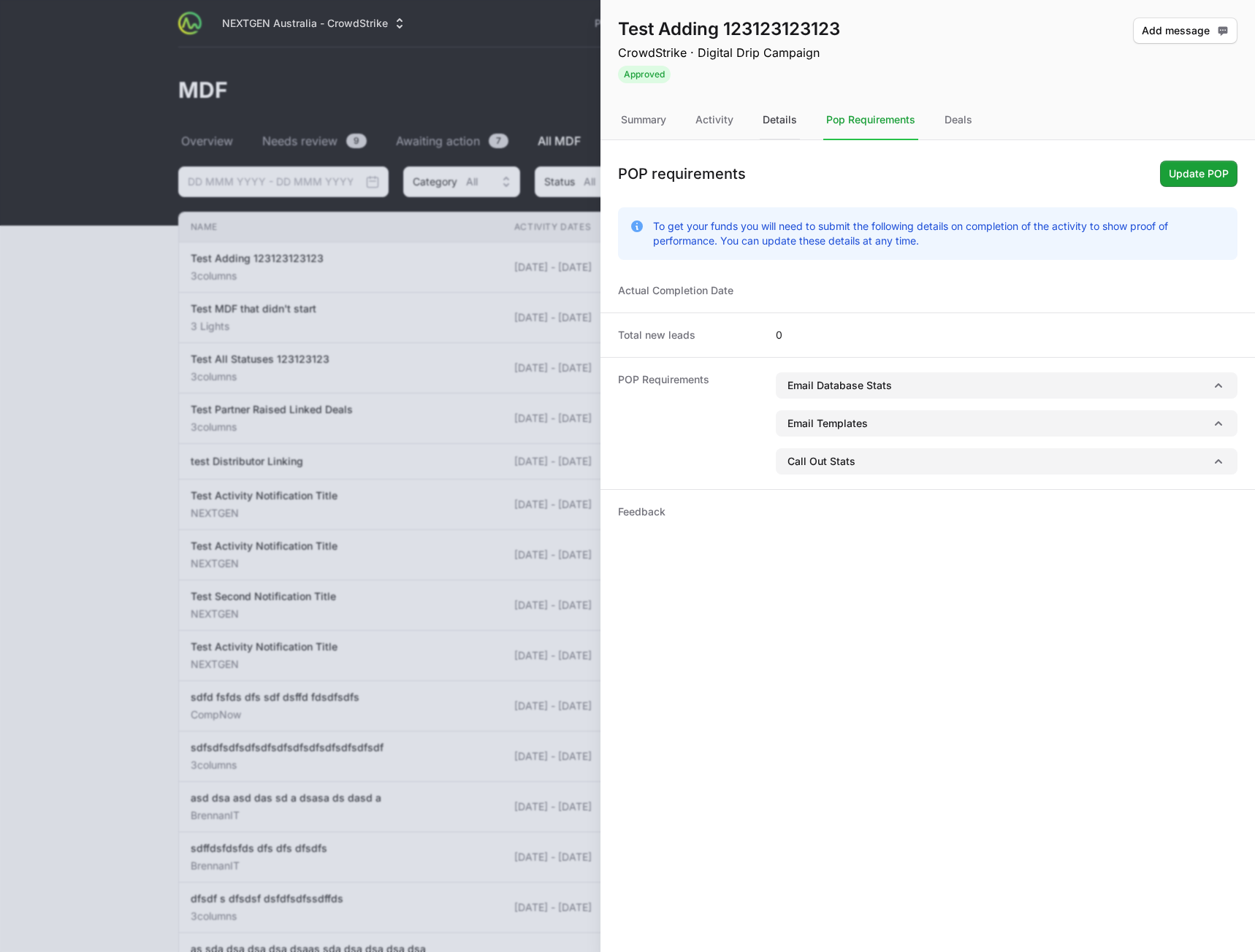
click at [776, 124] on div "Details" at bounding box center [780, 120] width 40 height 39
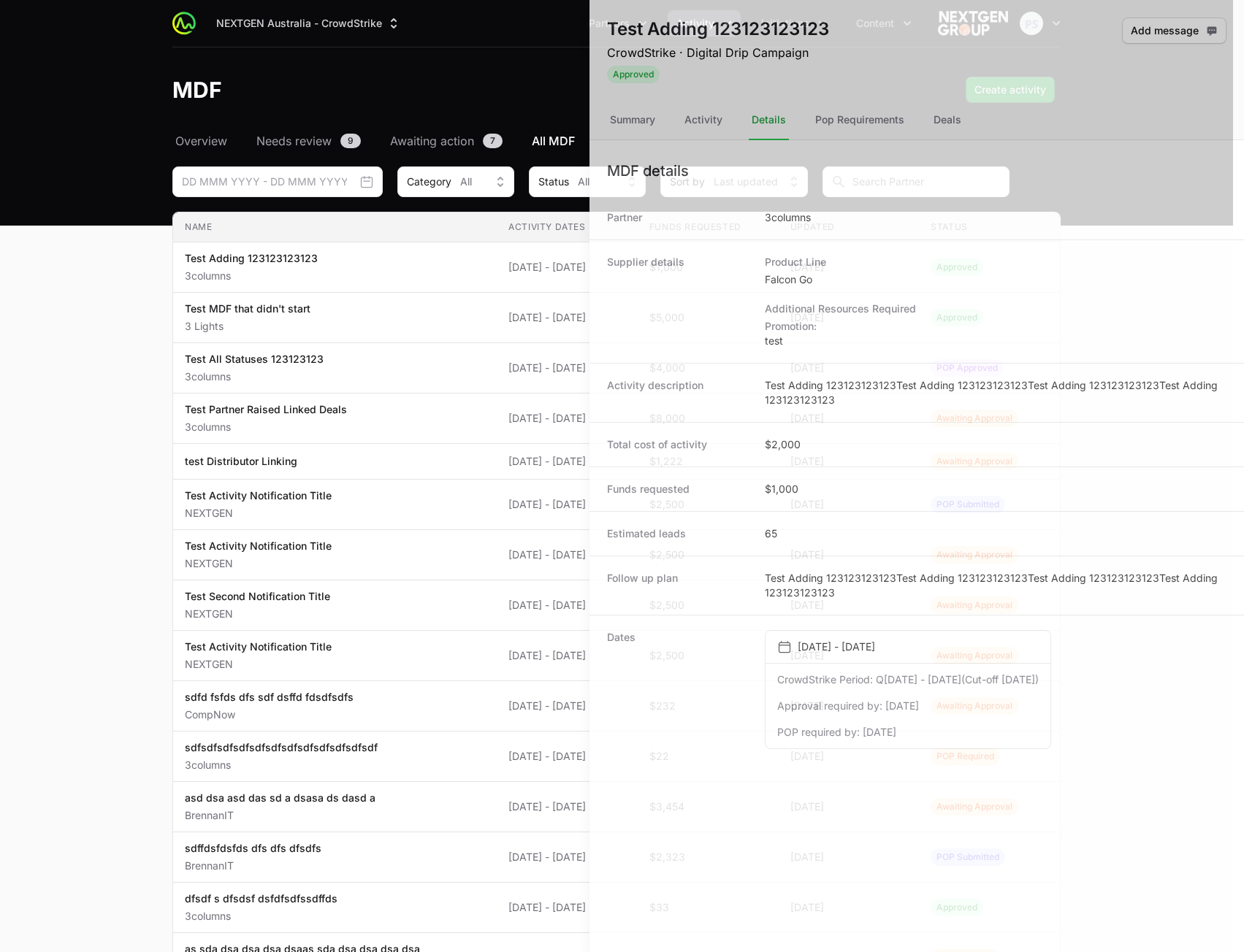
click at [171, 294] on div at bounding box center [622, 476] width 1244 height 952
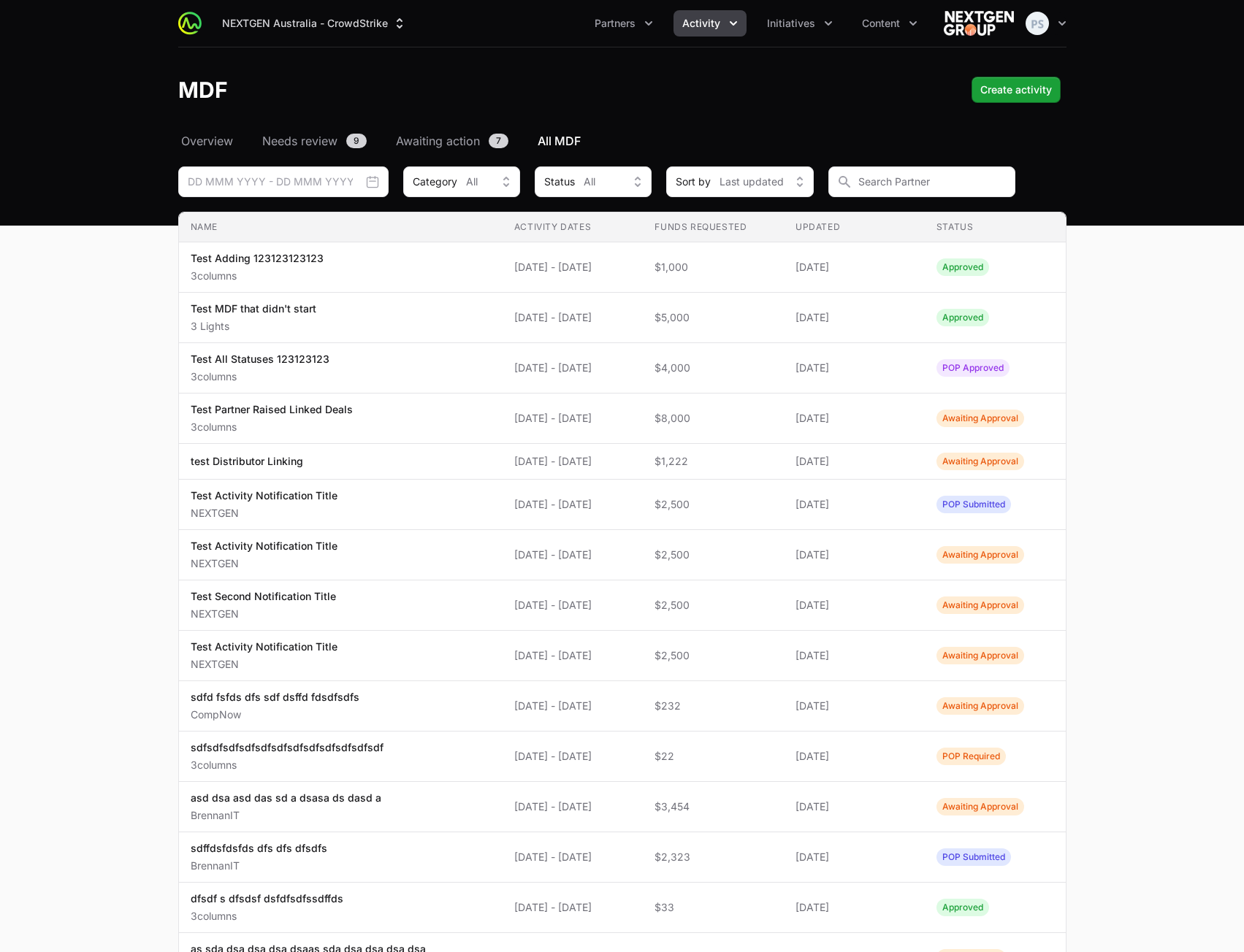
click at [1202, 312] on main "Select a tab Overview Needs review Awaiting action All MDF Overview Needs revie…" at bounding box center [622, 724] width 1244 height 1184
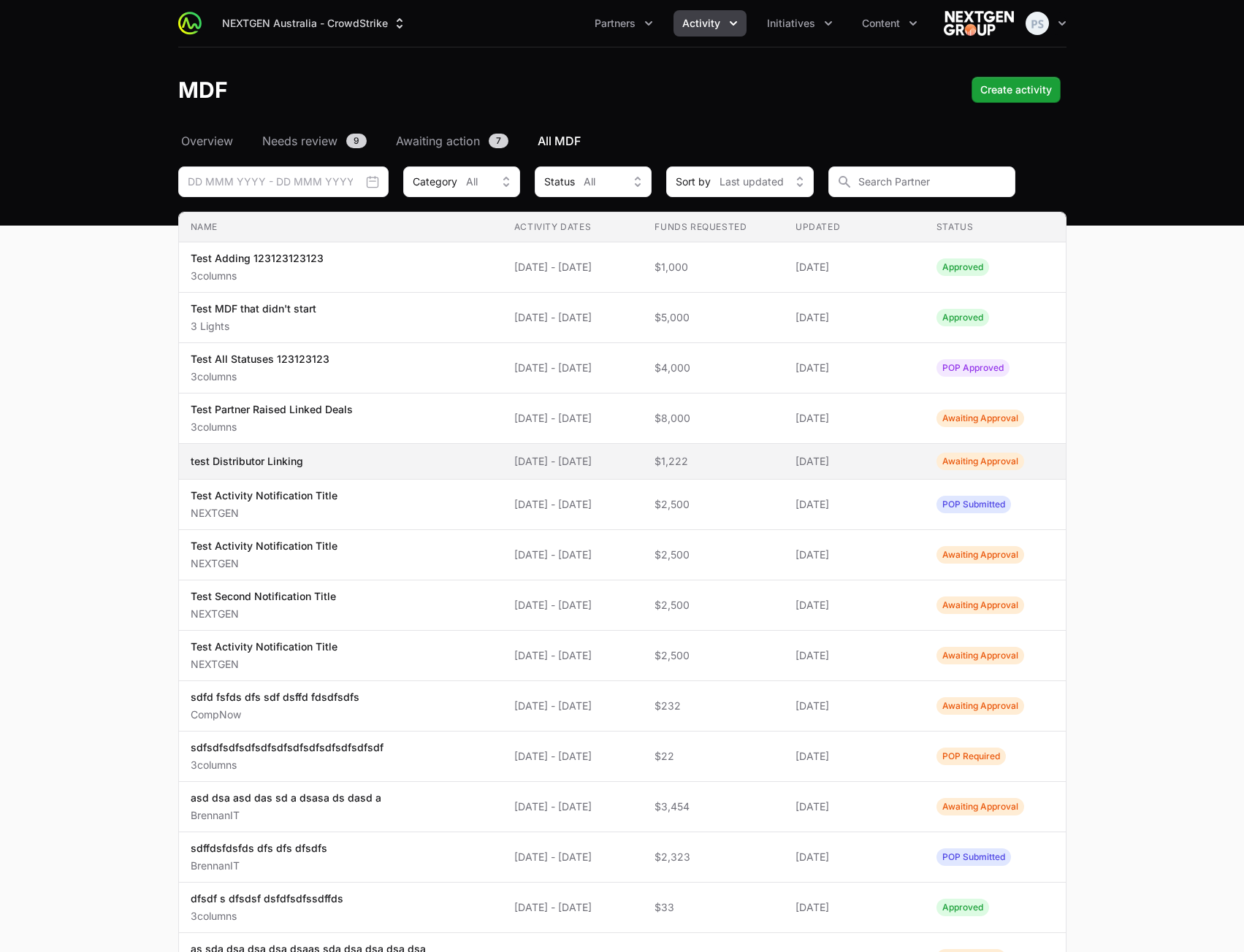
click at [366, 466] on span "test Distributor Linking" at bounding box center [340, 461] width 300 height 15
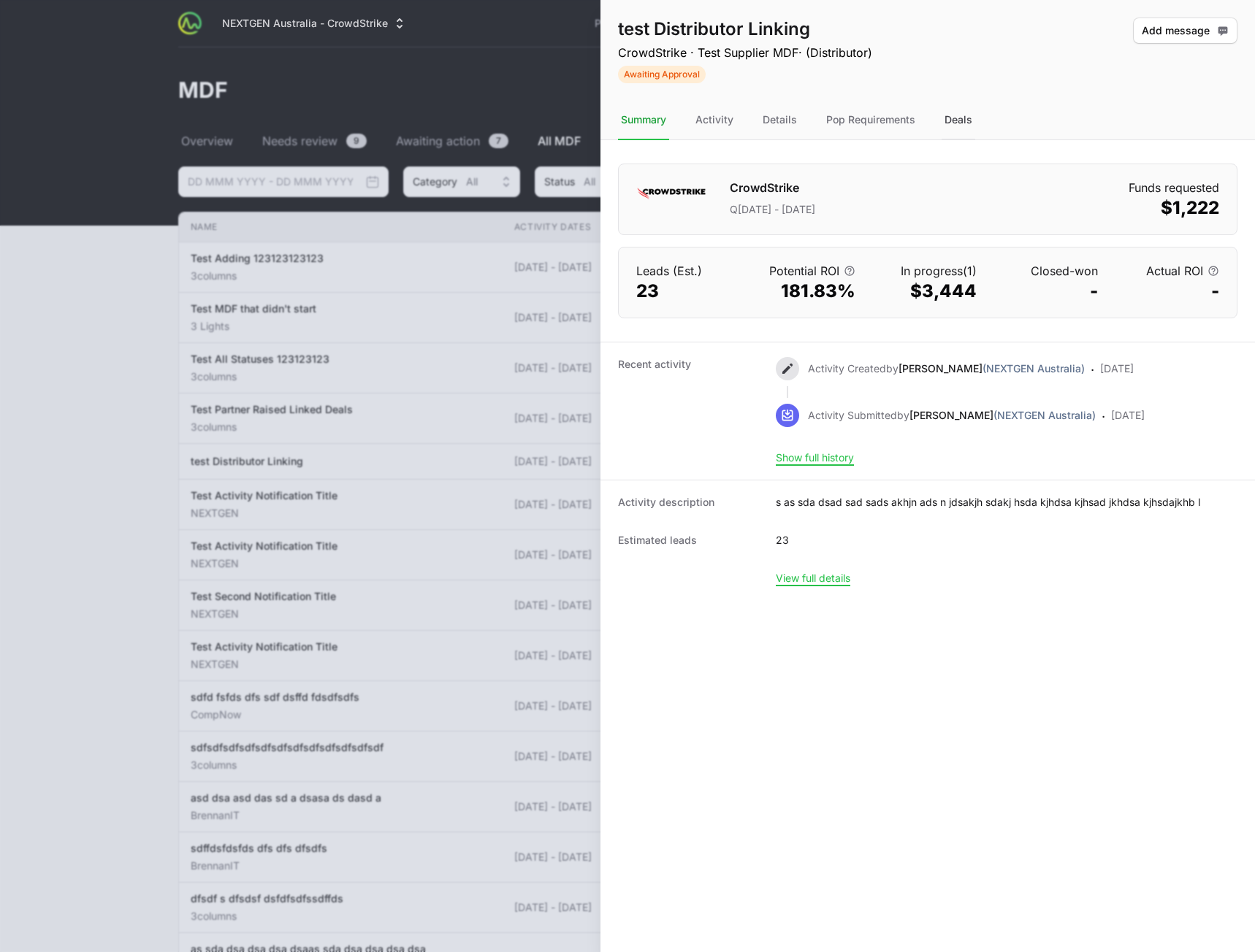
click at [947, 122] on div "Deals" at bounding box center [958, 120] width 34 height 39
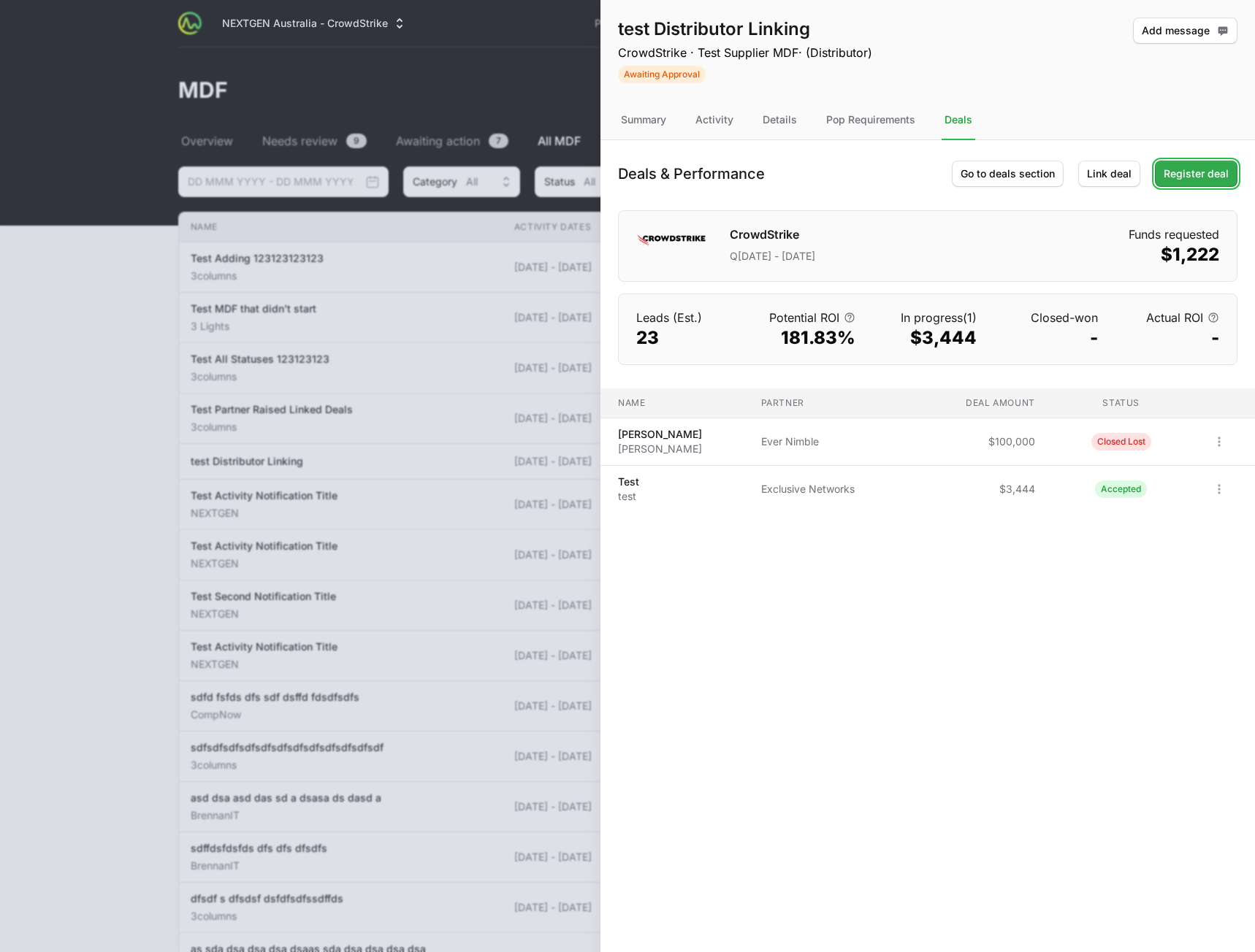
click at [1189, 180] on span "Register deal" at bounding box center [1196, 174] width 65 height 17
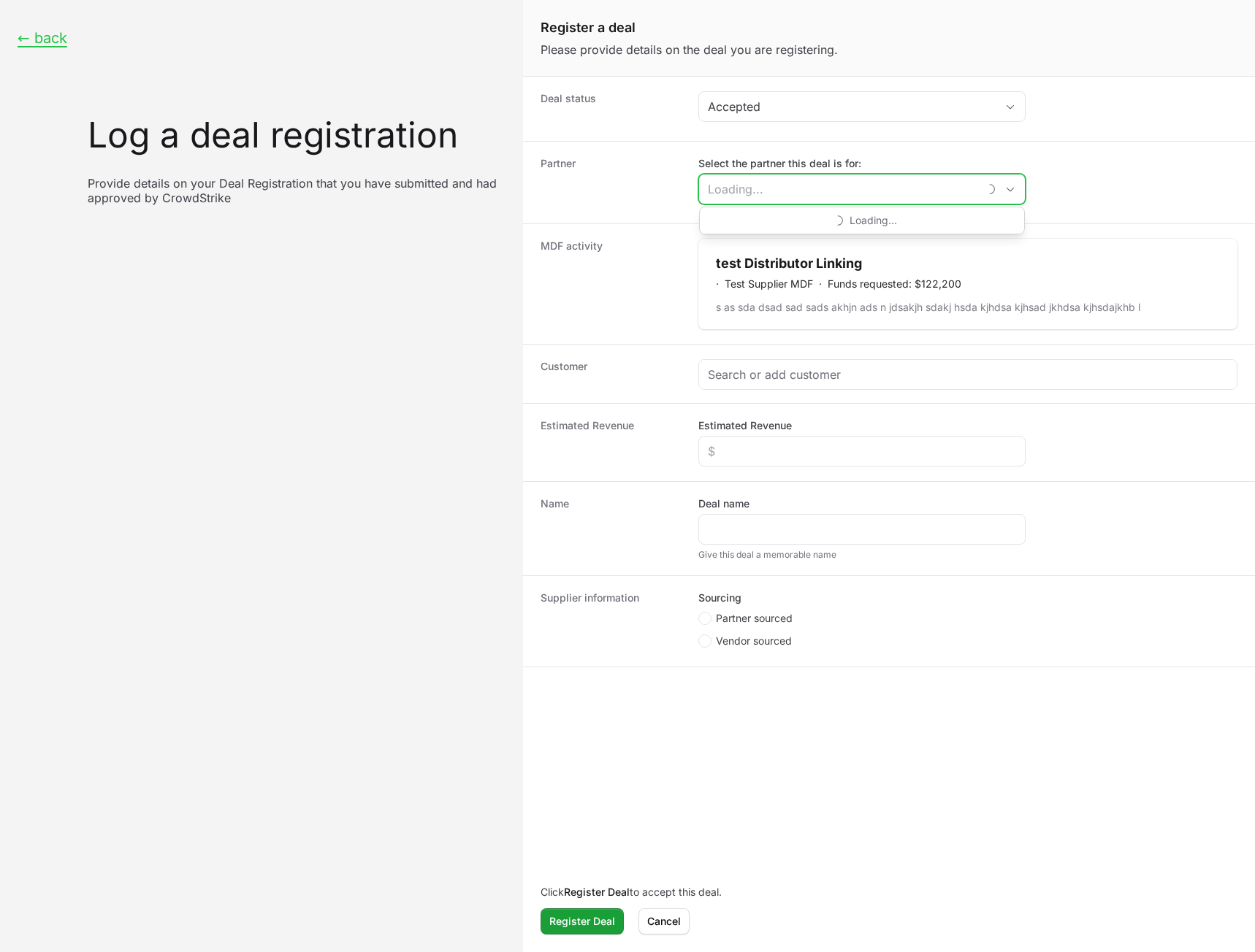
click at [849, 193] on input "Select the partner this deal is for:" at bounding box center [838, 190] width 279 height 30
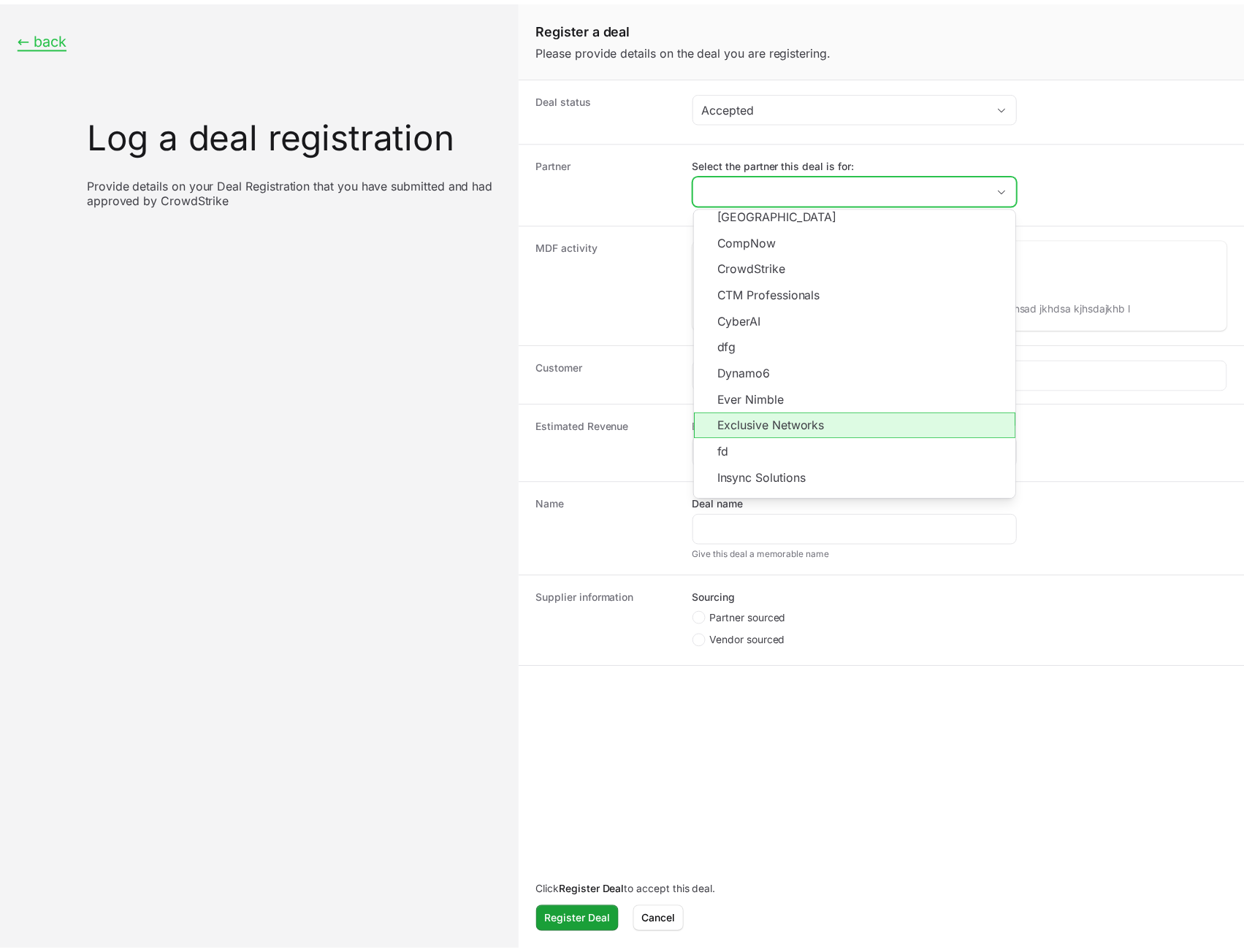
scroll to position [263, 0]
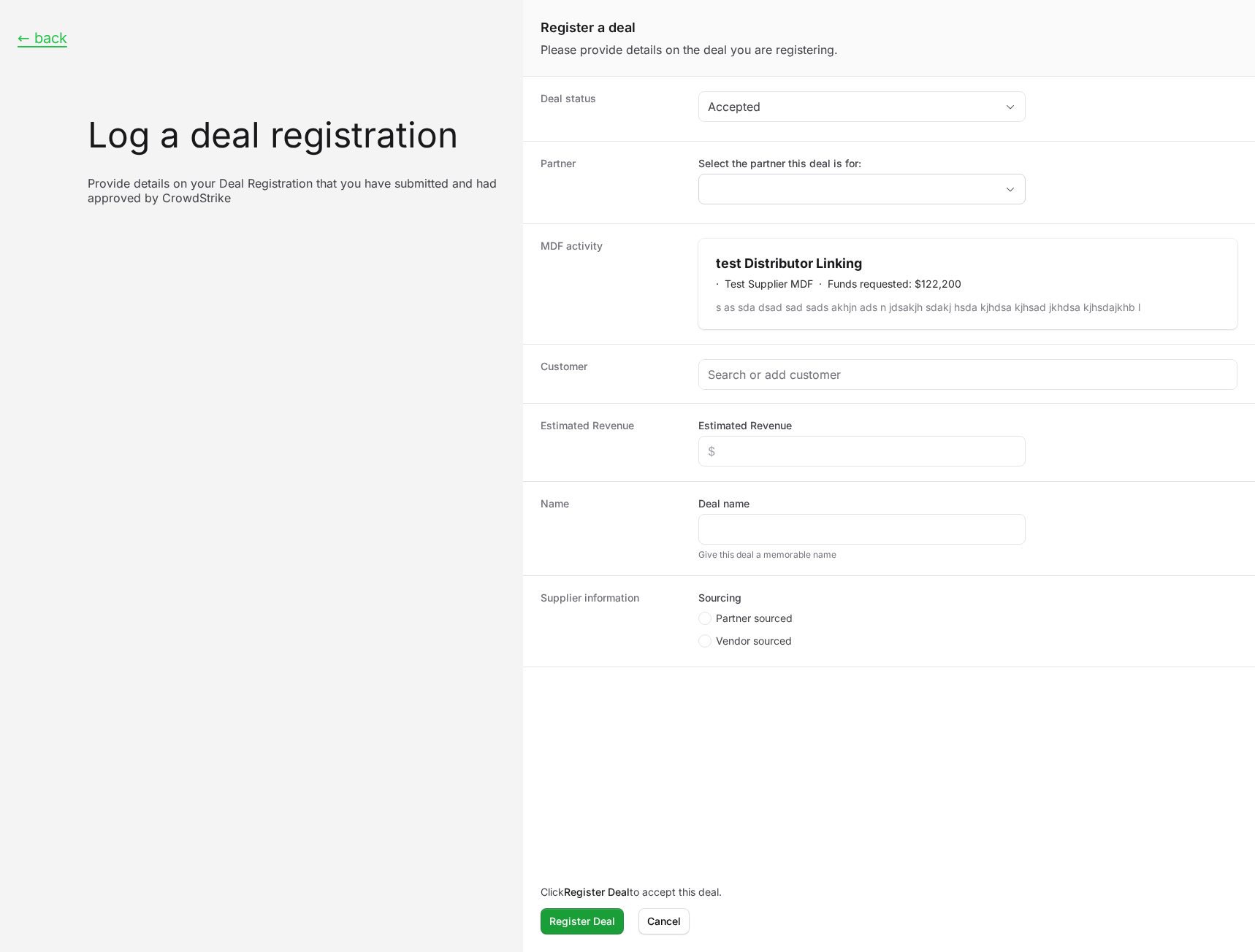
click at [1151, 164] on dd "Select the partner this deal is for:" at bounding box center [967, 183] width 539 height 52
click at [666, 919] on span "Cancel" at bounding box center [664, 922] width 34 height 17
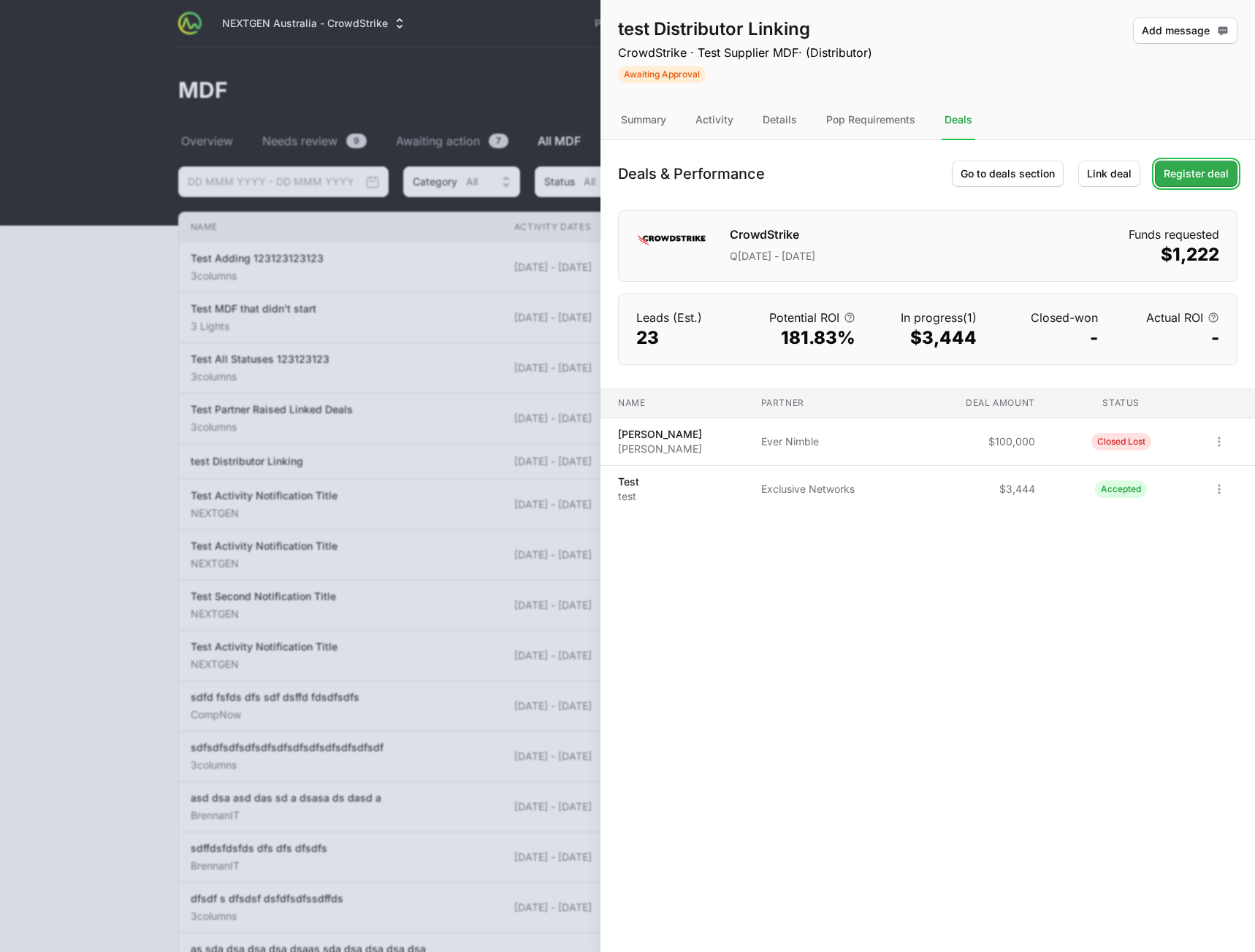
click at [1188, 179] on span "Register deal" at bounding box center [1196, 174] width 65 height 17
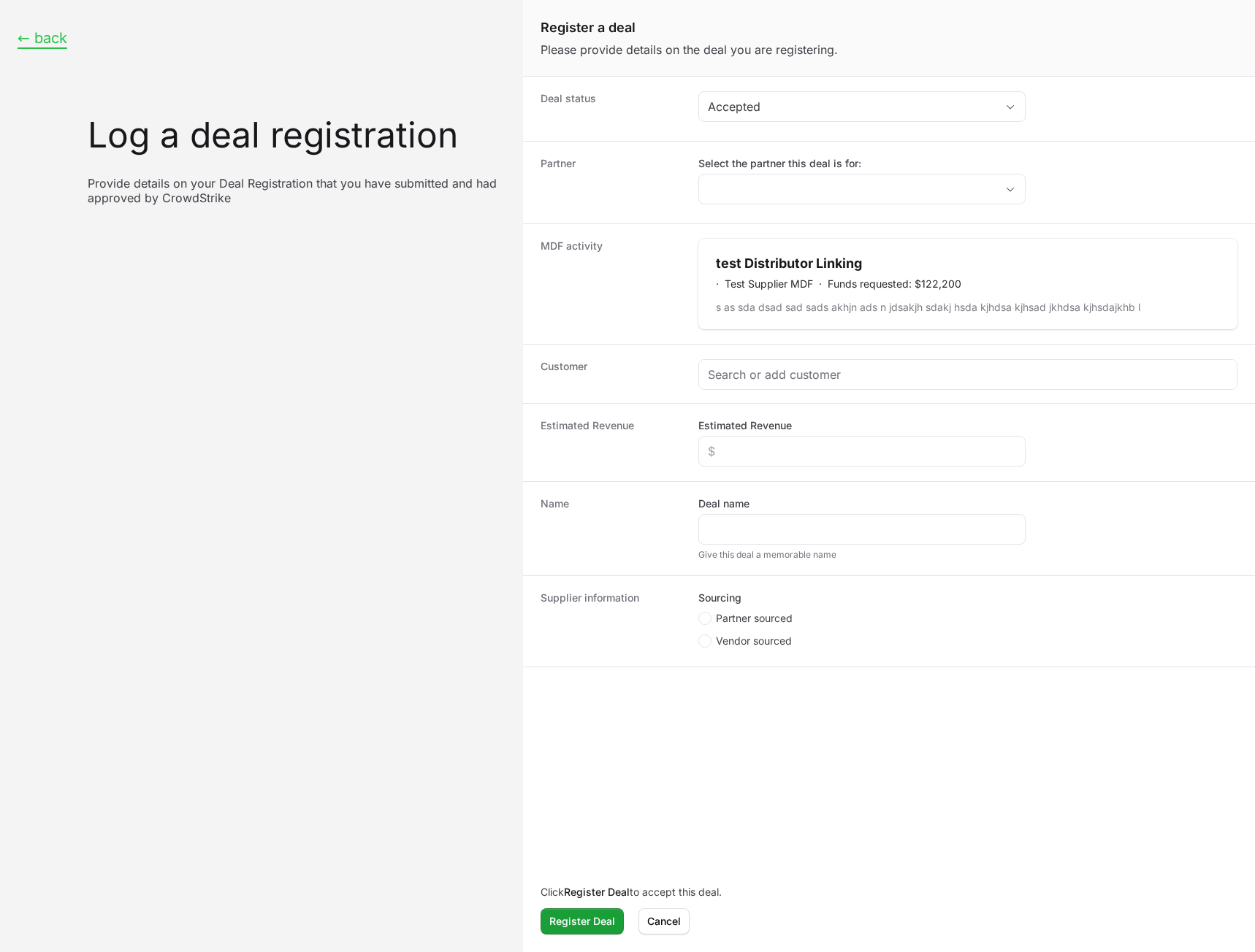
click at [35, 41] on button "← back" at bounding box center [42, 38] width 50 height 18
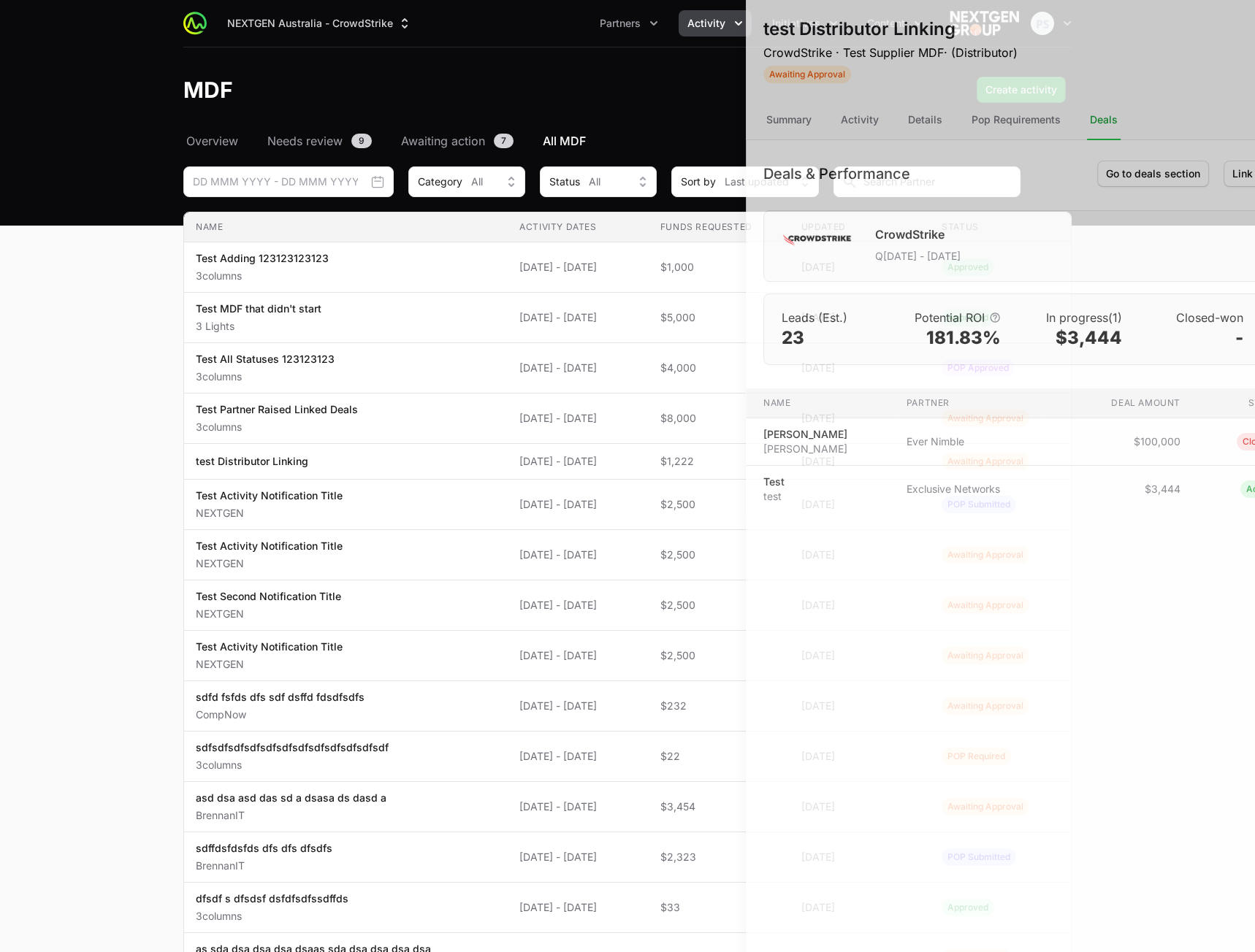
click at [473, 261] on div at bounding box center [628, 476] width 1255 height 952
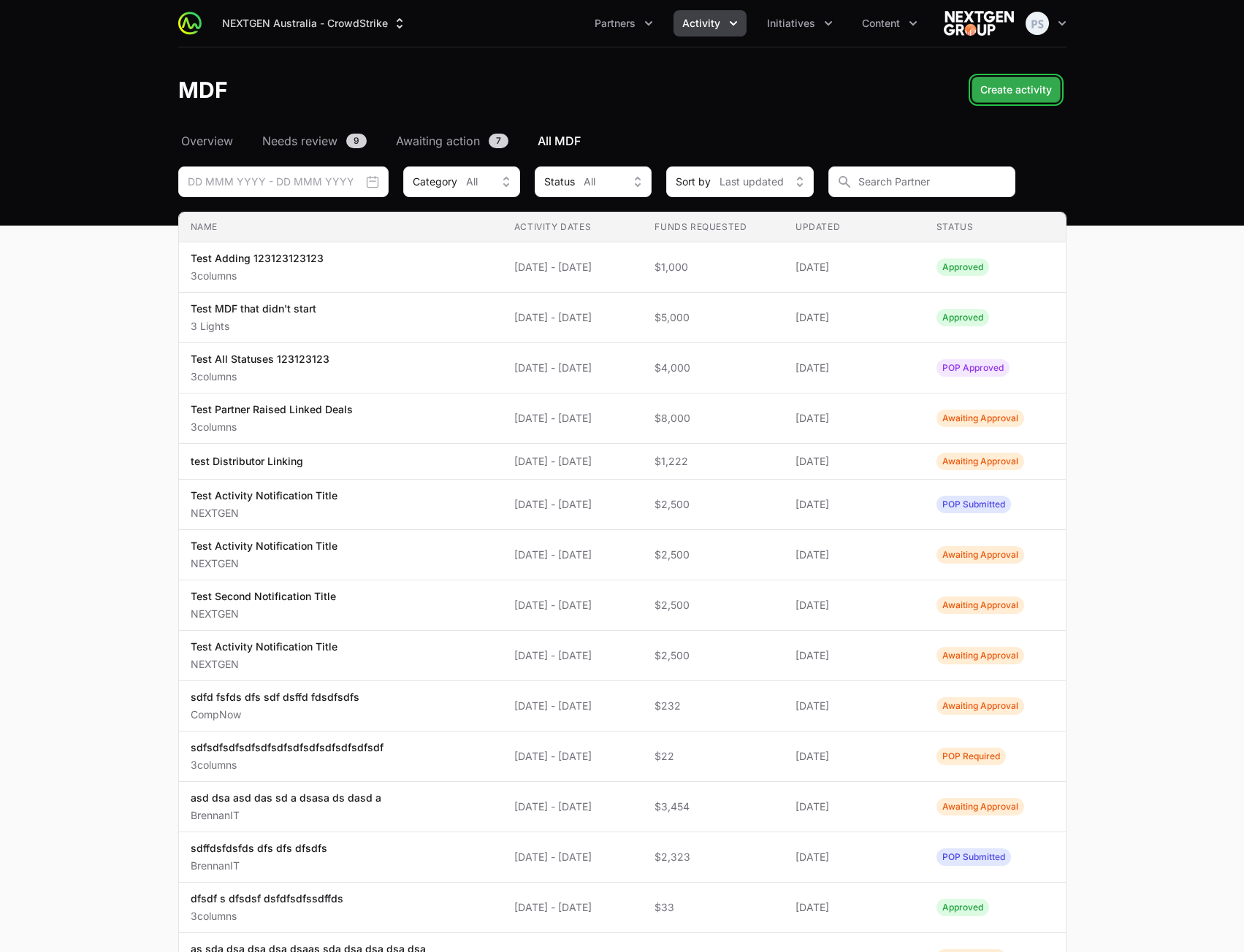
click at [1004, 97] on span "Create activity" at bounding box center [1016, 90] width 71 height 17
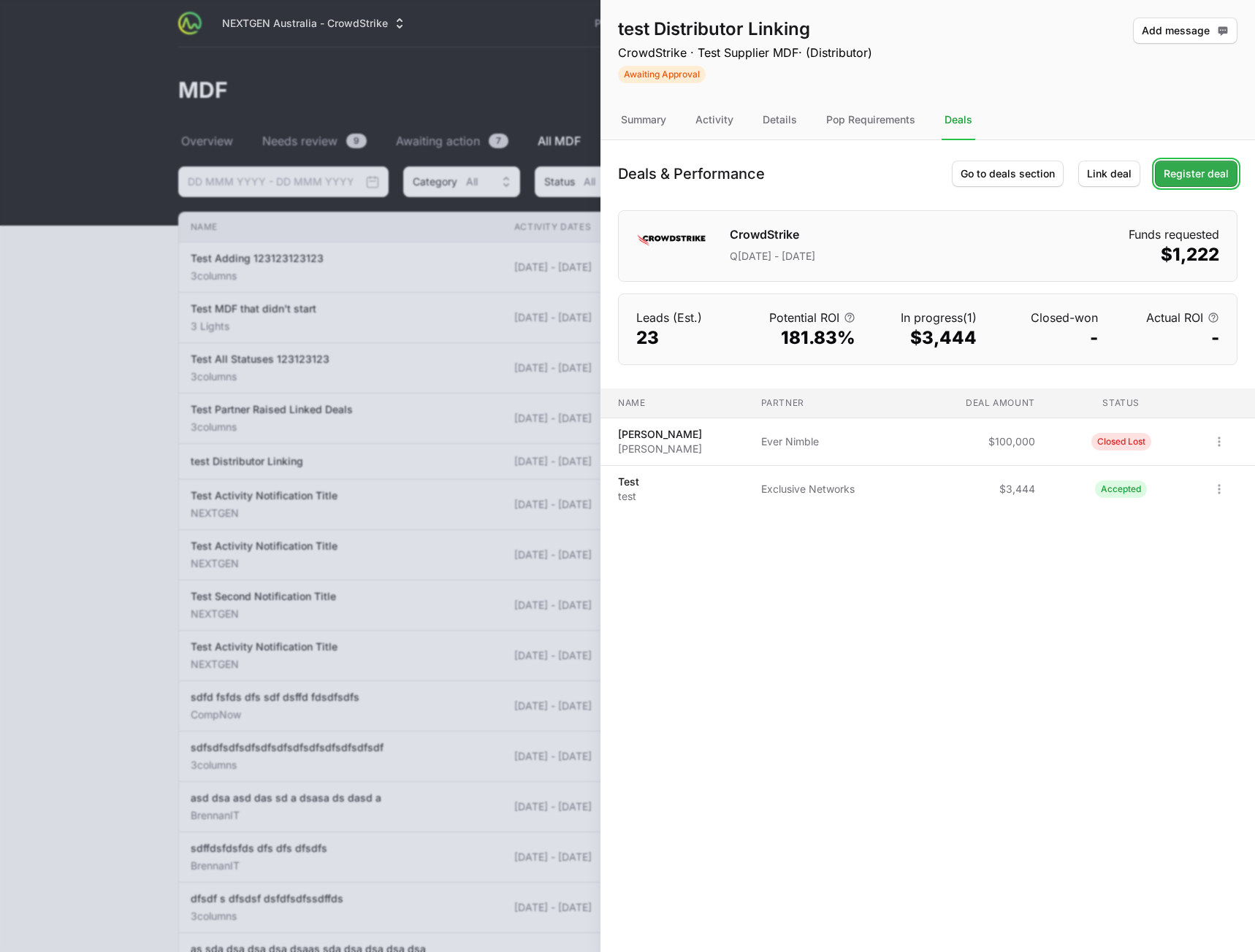
click at [1195, 175] on span "Register deal" at bounding box center [1196, 174] width 65 height 17
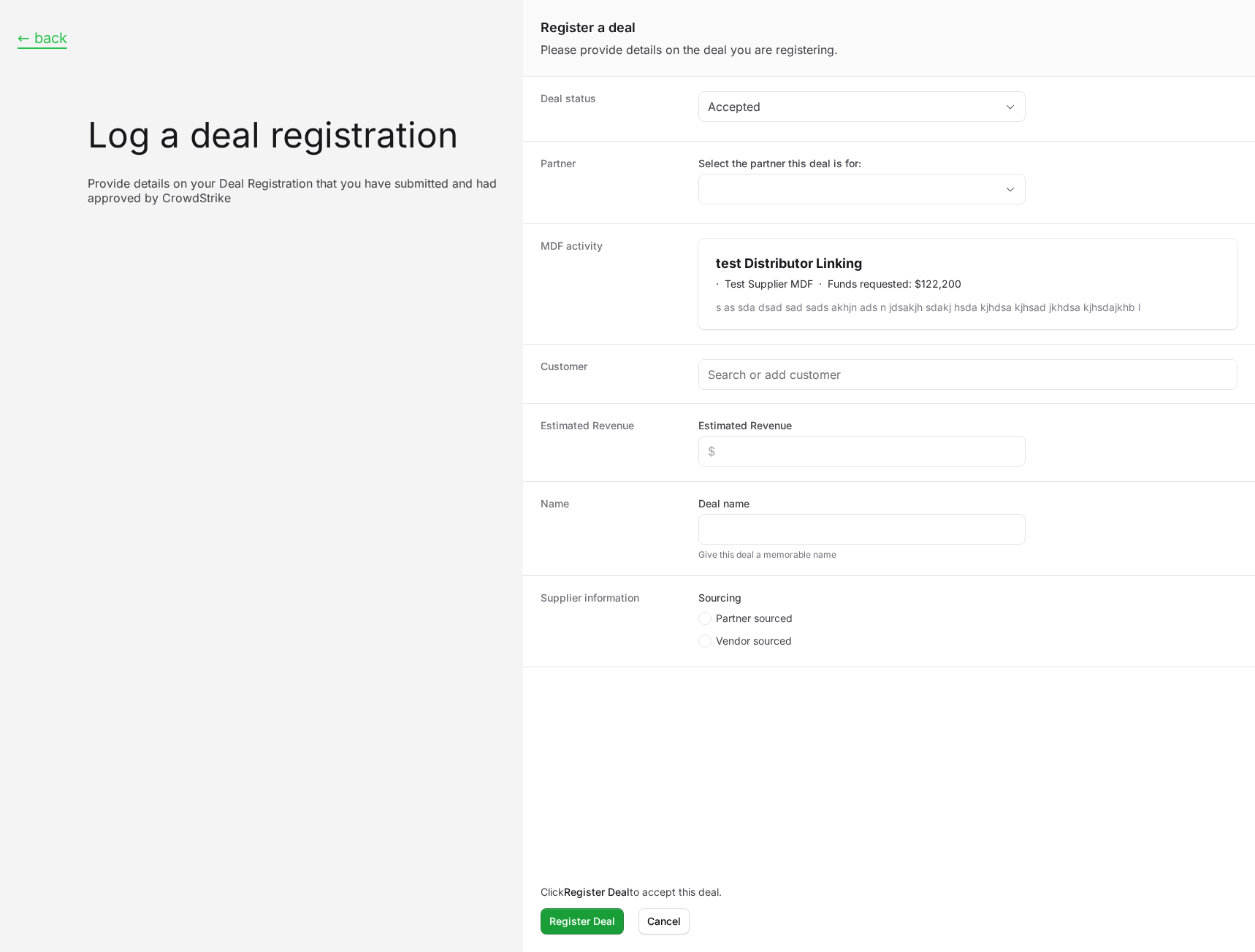
click at [49, 41] on button "← back" at bounding box center [42, 38] width 50 height 18
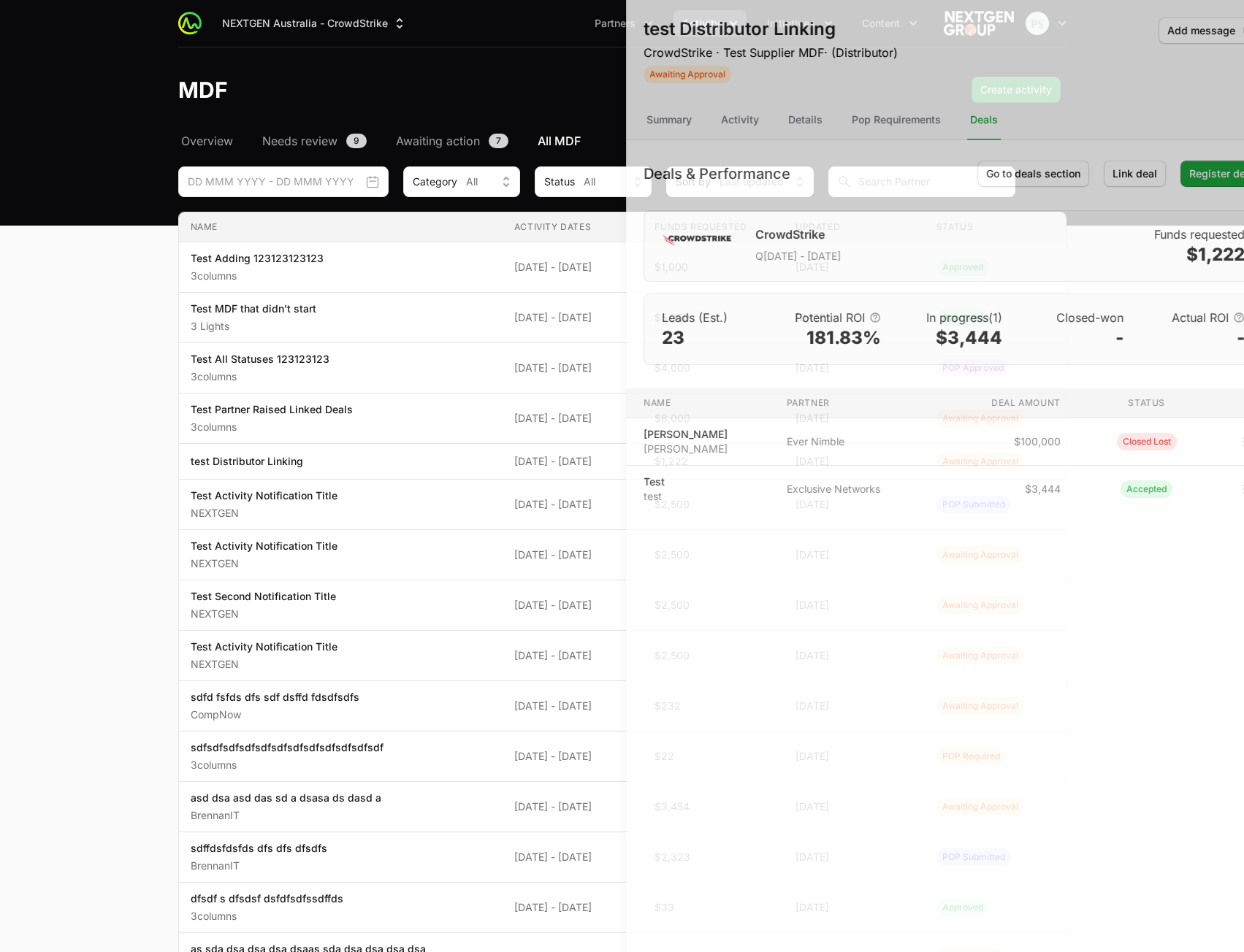
click at [465, 404] on div at bounding box center [622, 476] width 1244 height 952
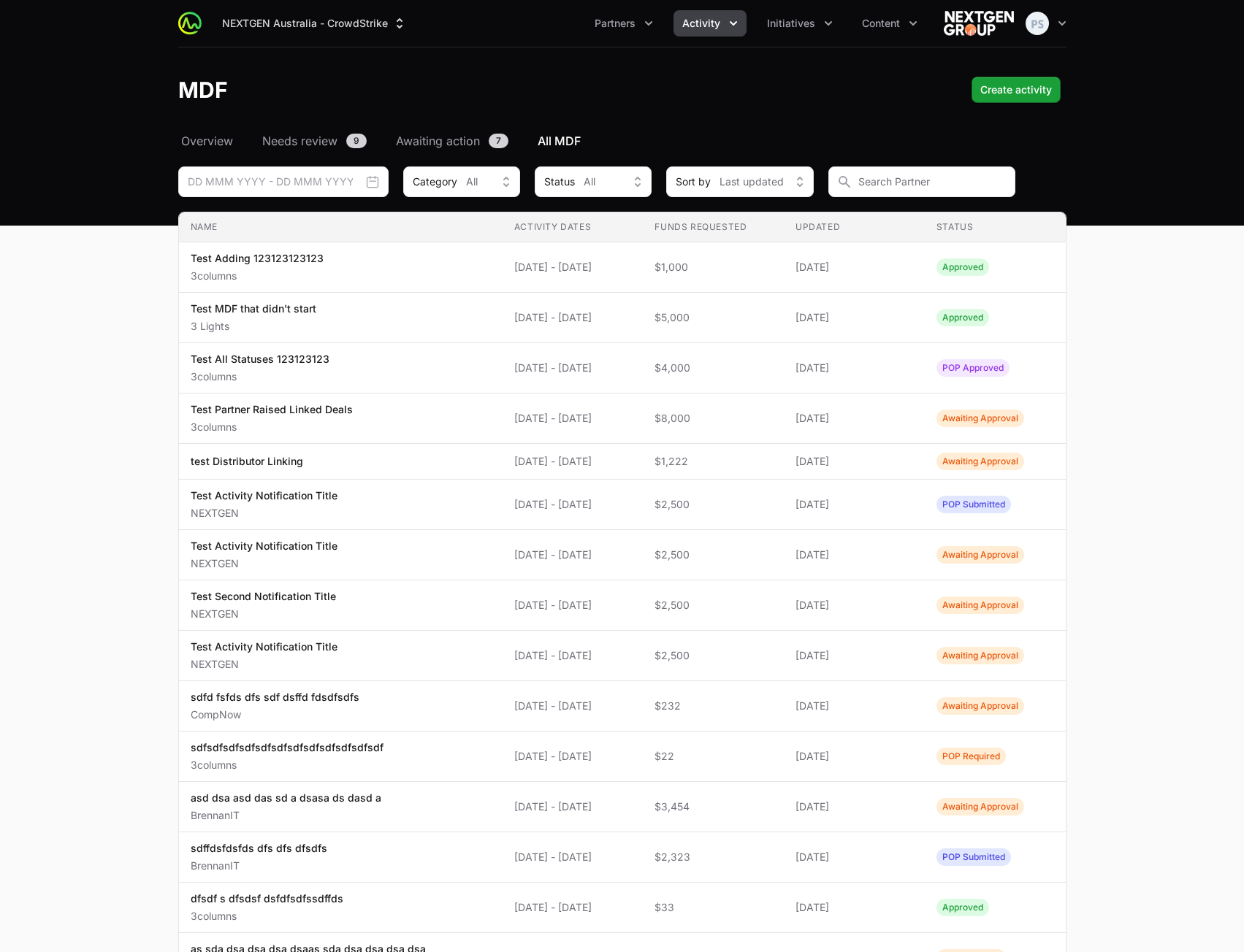
click at [1207, 432] on main "Select a tab Overview Needs review Awaiting action All MDF Overview Needs revie…" at bounding box center [622, 724] width 1244 height 1184
click at [515, 93] on div "MDF Create activity" at bounding box center [622, 90] width 888 height 26
click at [118, 195] on main "Select a tab Overview Needs review Awaiting action All MDF Overview Needs revie…" at bounding box center [622, 724] width 1244 height 1184
